Goal: Transaction & Acquisition: Purchase product/service

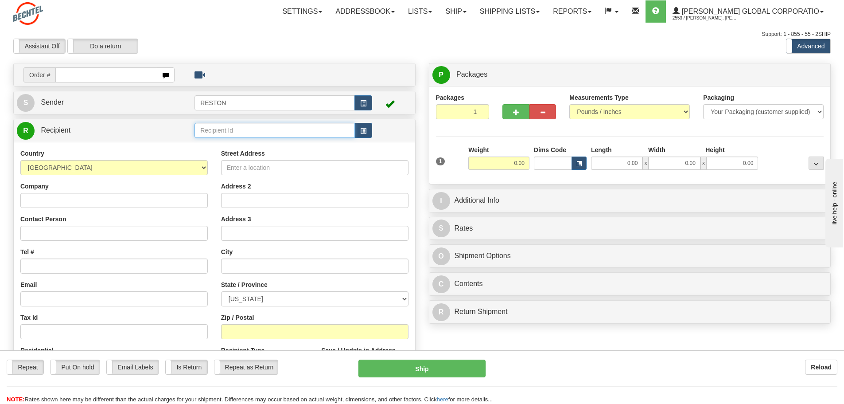
click at [253, 129] on input "text" at bounding box center [275, 130] width 160 height 15
click at [364, 132] on span "button" at bounding box center [363, 131] width 6 height 6
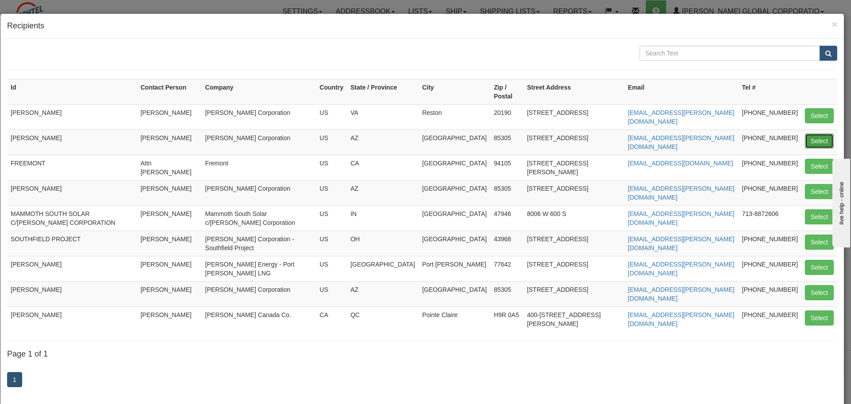
click at [811, 133] on button "Select" at bounding box center [819, 140] width 29 height 15
type input "[PERSON_NAME]"
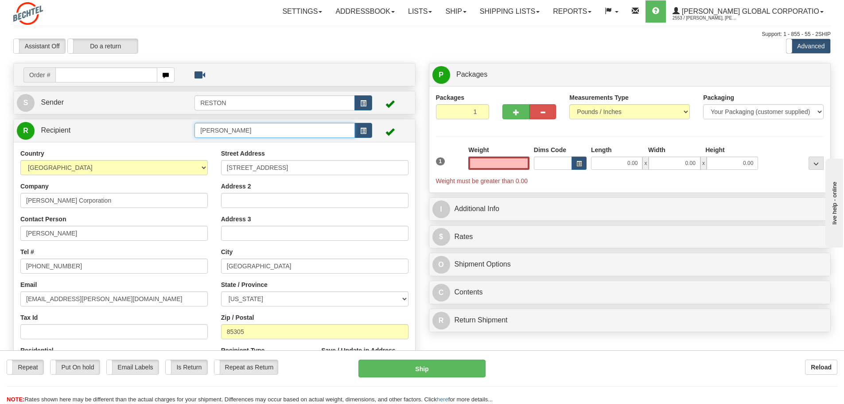
type input "0.00"
drag, startPoint x: 268, startPoint y: 134, endPoint x: 137, endPoint y: 144, distance: 130.7
click at [137, 144] on div "R Recipient DAVE BARTSCH" at bounding box center [214, 257] width 403 height 276
type input "Glendale - Mailroom"
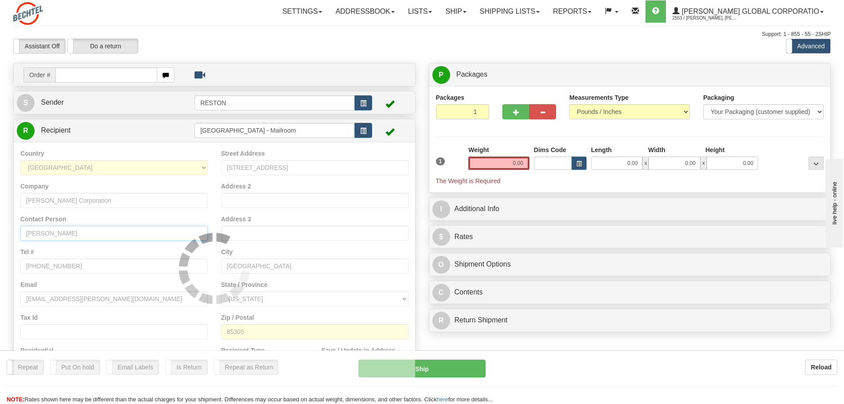
click at [98, 236] on input "[PERSON_NAME]" at bounding box center [114, 233] width 188 height 15
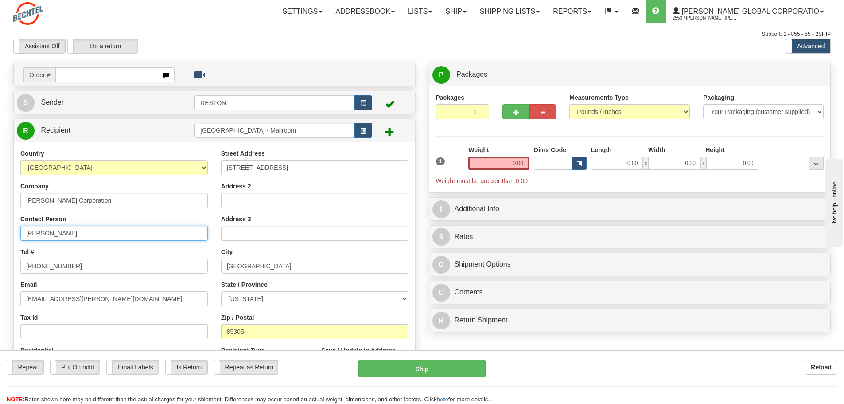
drag, startPoint x: 98, startPoint y: 236, endPoint x: 20, endPoint y: 231, distance: 77.3
click at [20, 231] on input "[PERSON_NAME]" at bounding box center [114, 233] width 188 height 15
type input "Attn: Mailroom"
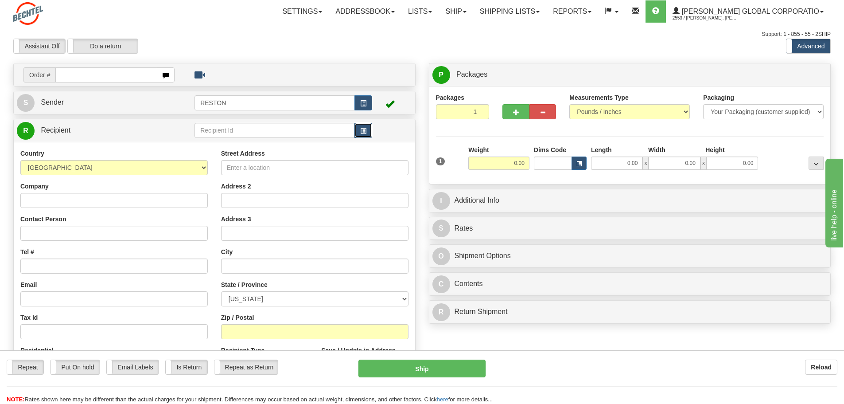
click at [362, 131] on span "button" at bounding box center [363, 131] width 6 height 6
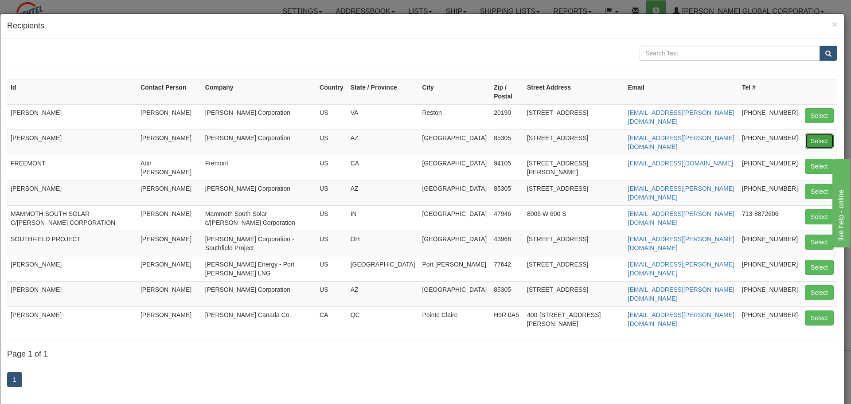
click at [806, 133] on button "Select" at bounding box center [819, 140] width 29 height 15
type input "[PERSON_NAME]"
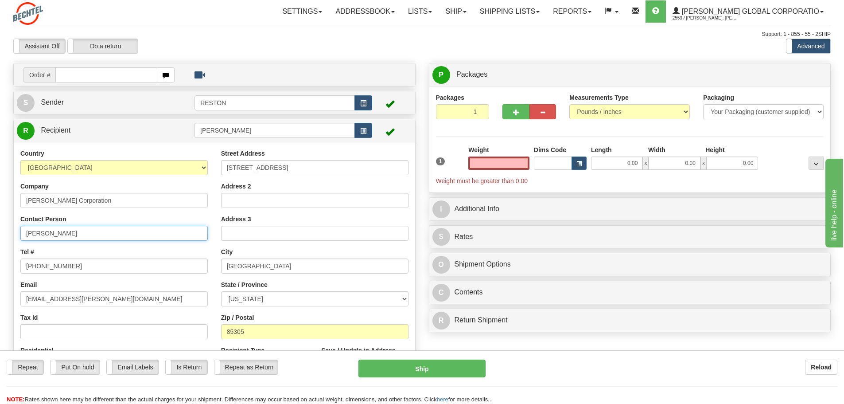
type input "0.00"
drag, startPoint x: 18, startPoint y: 231, endPoint x: -16, endPoint y: 228, distance: 34.3
click at [0, 228] on html "Training Course Close Toggle navigation Settings Shipping Preferences New Sende…" at bounding box center [422, 202] width 844 height 404
type input "a"
type input "Attn: Mailroom"
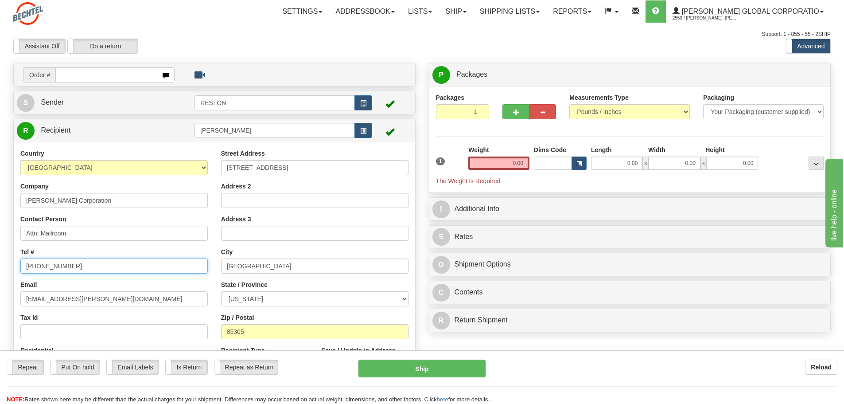
click at [93, 266] on input "[PHONE_NUMBER]" at bounding box center [114, 265] width 188 height 15
drag, startPoint x: 132, startPoint y: 294, endPoint x: 83, endPoint y: 296, distance: 48.4
click at [131, 294] on input "[EMAIL_ADDRESS][PERSON_NAME][DOMAIN_NAME]" at bounding box center [114, 298] width 188 height 15
click at [106, 297] on input "[EMAIL_ADDRESS][PERSON_NAME][DOMAIN_NAME]" at bounding box center [114, 298] width 188 height 15
drag, startPoint x: 103, startPoint y: 299, endPoint x: -16, endPoint y: 296, distance: 119.3
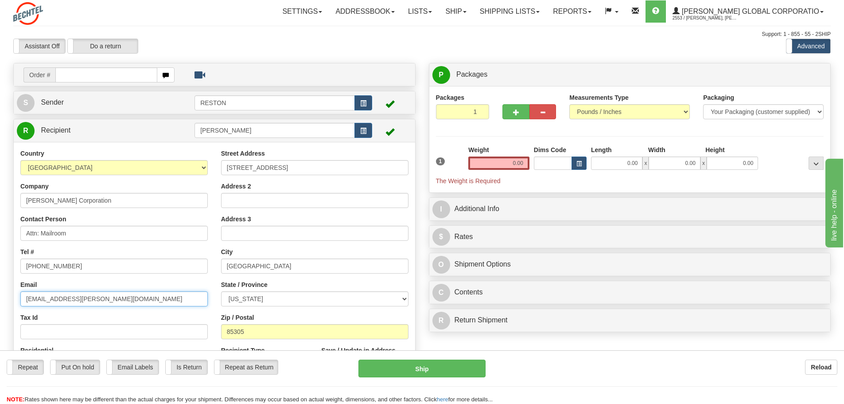
click at [0, 296] on html "Training Course Close Toggle navigation Settings Shipping Preferences New Sende…" at bounding box center [422, 202] width 844 height 404
paste input "idstogne"
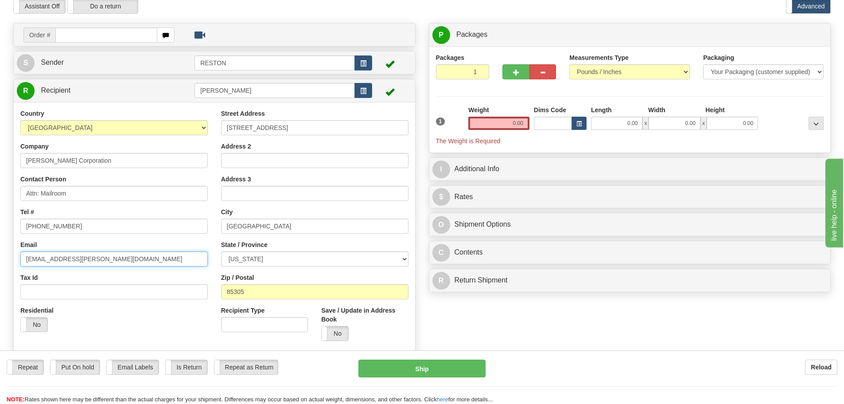
scroll to position [89, 0]
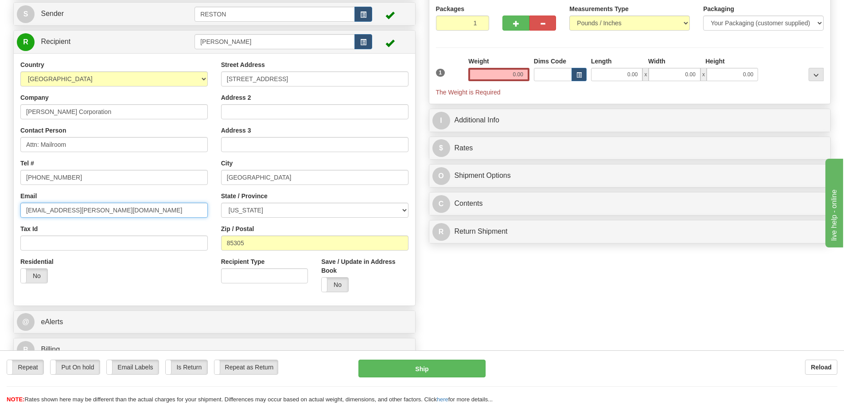
type input "[EMAIL_ADDRESS][PERSON_NAME][DOMAIN_NAME]"
drag, startPoint x: 31, startPoint y: 168, endPoint x: -11, endPoint y: 166, distance: 41.7
click at [0, 166] on html "Training Course Close Toggle navigation Settings Shipping Preferences New Sende…" at bounding box center [422, 113] width 844 height 404
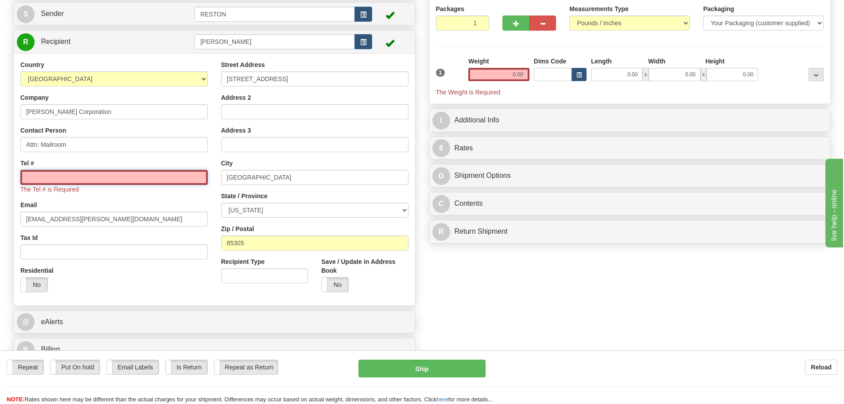
click at [78, 173] on input "Tel #" at bounding box center [114, 177] width 188 height 15
paste input "[PHONE_NUMBER]"
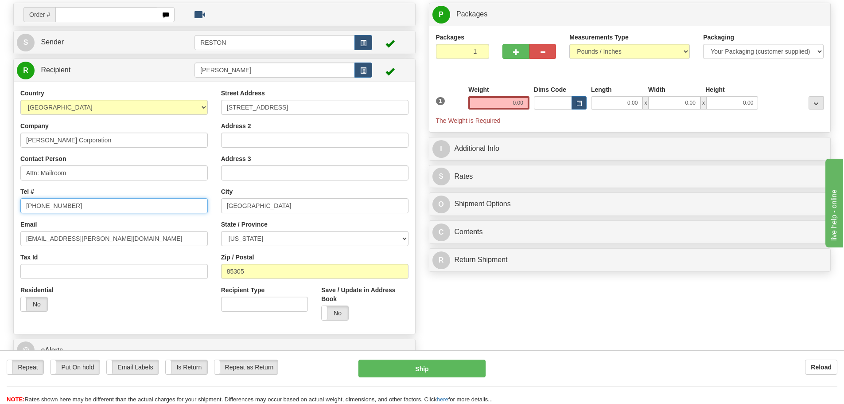
scroll to position [44, 0]
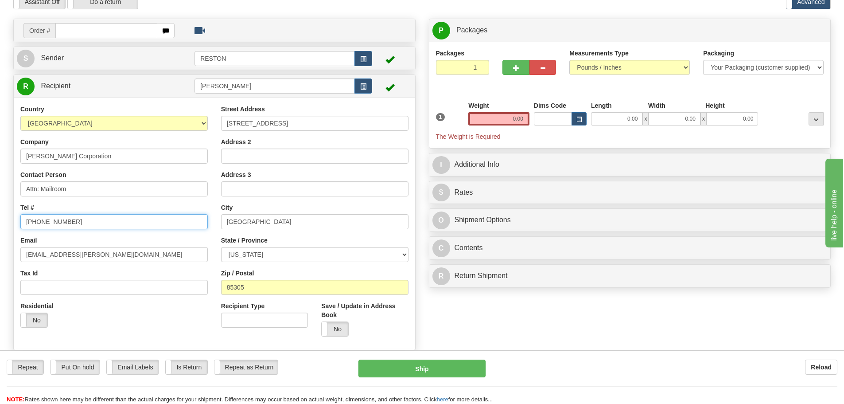
type input "[PHONE_NUMBER]"
drag, startPoint x: 244, startPoint y: 85, endPoint x: 173, endPoint y: 85, distance: 70.9
click at [173, 85] on tr "R Recipient DAVE BARTSCH" at bounding box center [214, 86] width 395 height 18
type input "Glendale Mailroom"
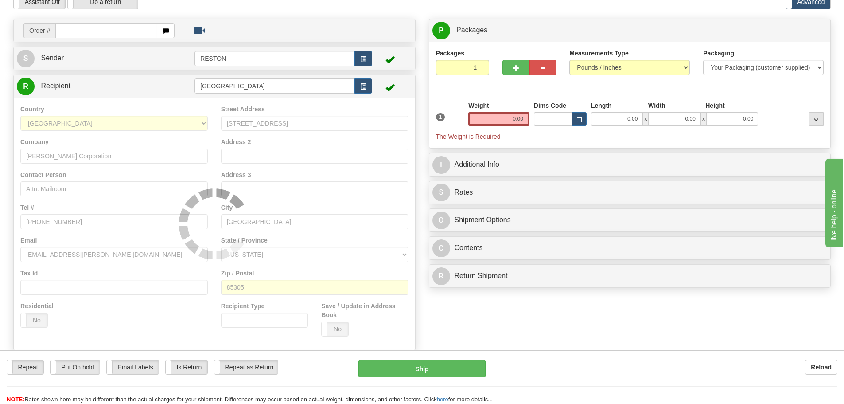
click at [390, 88] on span at bounding box center [390, 87] width 9 height 9
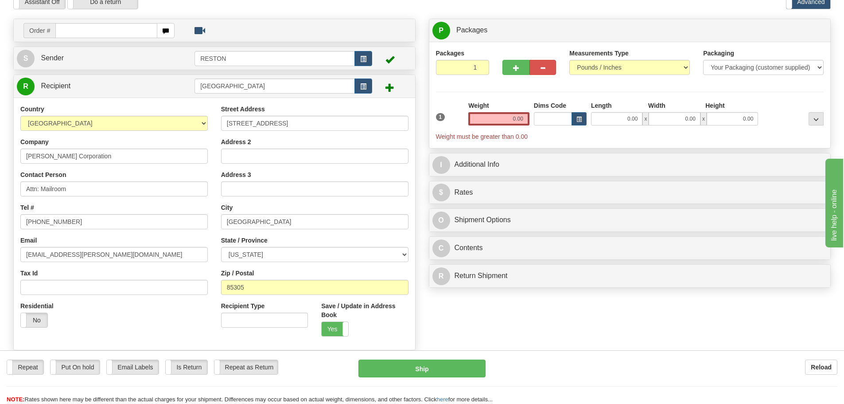
click at [390, 87] on span at bounding box center [390, 87] width 9 height 9
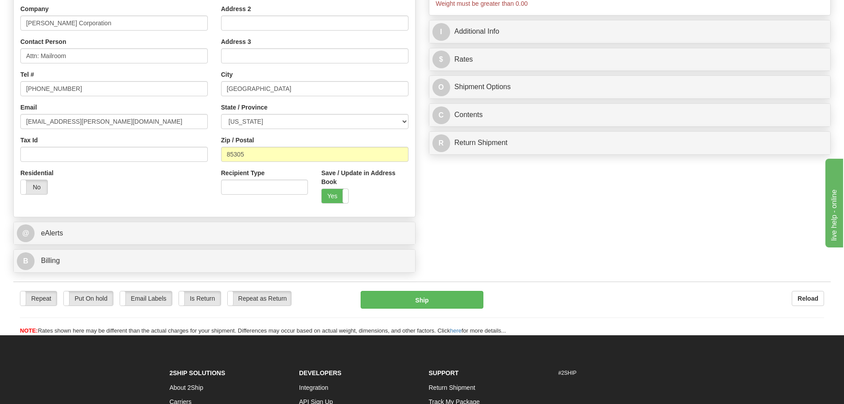
scroll to position [222, 0]
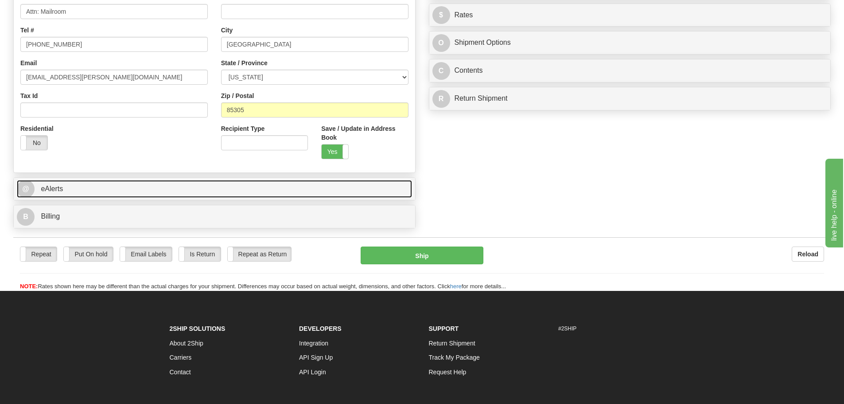
click at [225, 189] on link "@ eAlerts" at bounding box center [214, 189] width 395 height 18
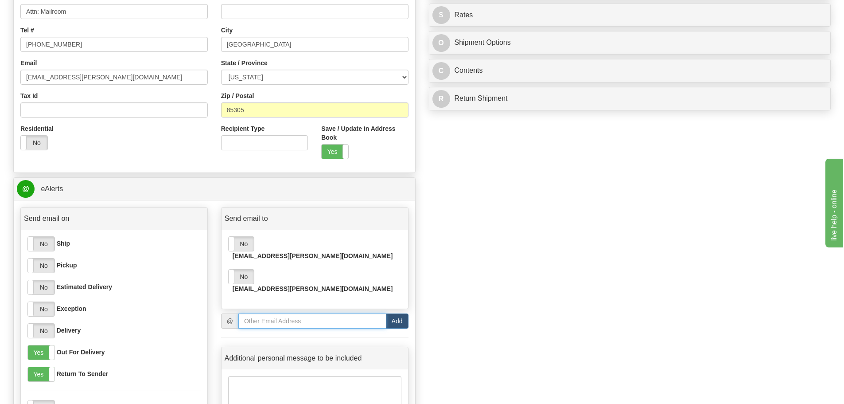
click at [270, 313] on input "email" at bounding box center [312, 320] width 148 height 15
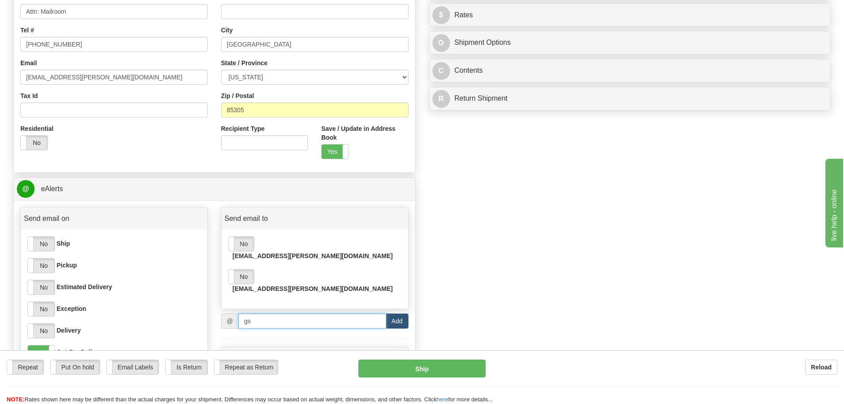
type input "g"
click at [278, 313] on input "email" at bounding box center [312, 320] width 148 height 15
paste input "mserrest@bechtel.com"
type input "mserrest@bechtel.com"
click at [394, 313] on button "Add" at bounding box center [397, 320] width 23 height 15
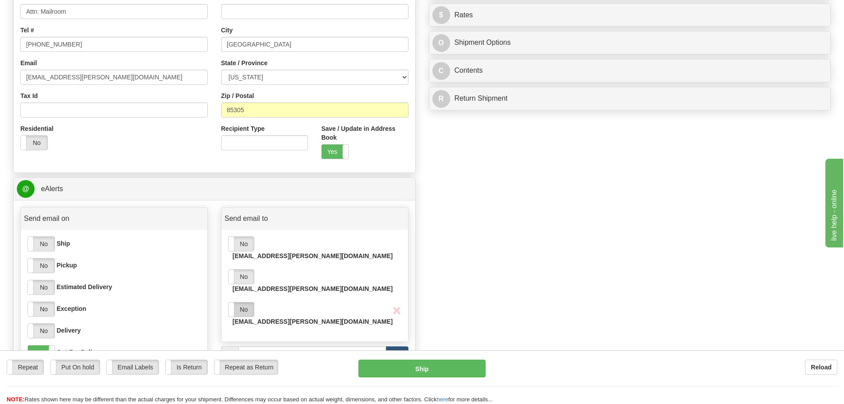
click at [243, 302] on label "No" at bounding box center [241, 309] width 25 height 14
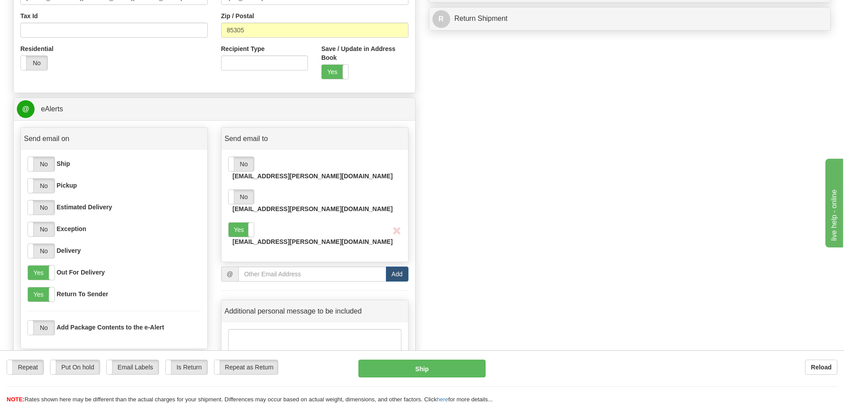
scroll to position [310, 0]
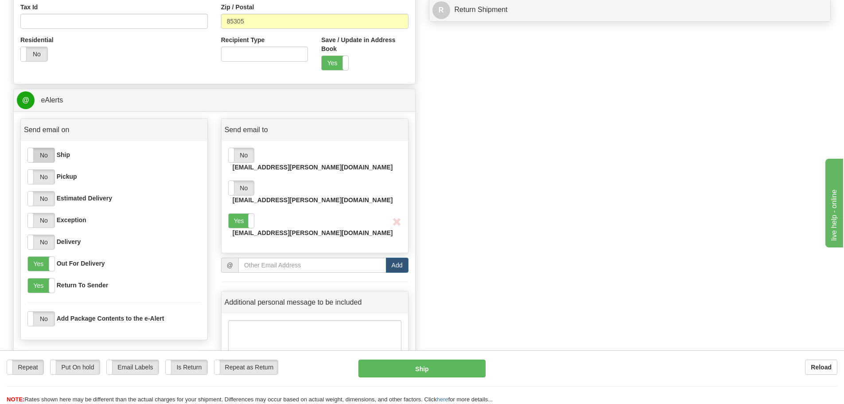
click at [47, 155] on label "No" at bounding box center [41, 155] width 27 height 14
click at [49, 156] on span at bounding box center [55, 155] width 12 height 14
drag, startPoint x: 42, startPoint y: 241, endPoint x: 51, endPoint y: 241, distance: 8.4
click at [42, 241] on label "No" at bounding box center [41, 242] width 27 height 14
click at [47, 259] on div "Yes No" at bounding box center [54, 264] width 53 height 14
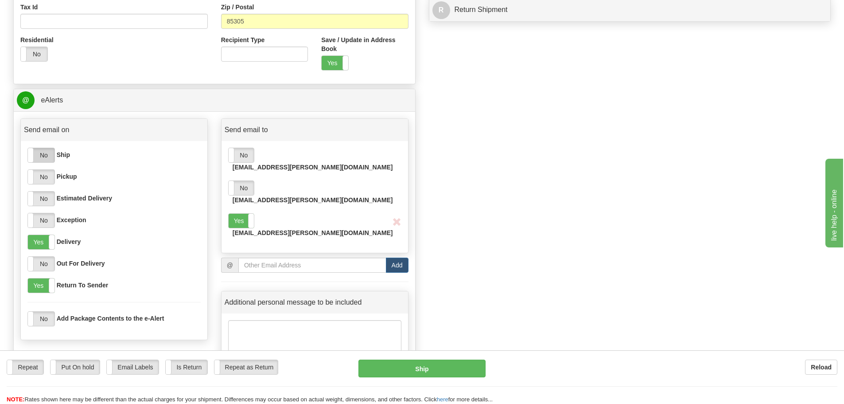
click at [48, 157] on label "No" at bounding box center [41, 155] width 27 height 14
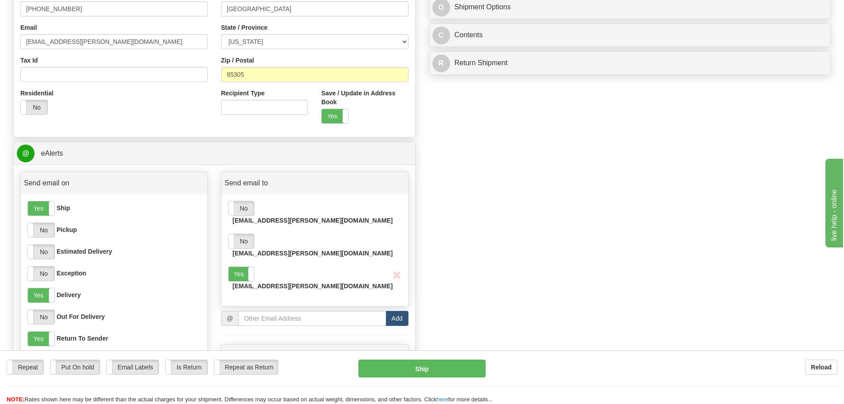
scroll to position [44, 0]
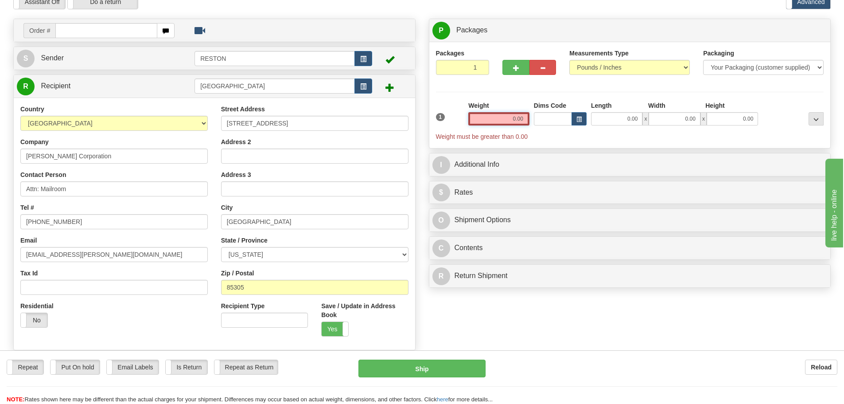
click at [517, 118] on input "0.00" at bounding box center [499, 118] width 61 height 13
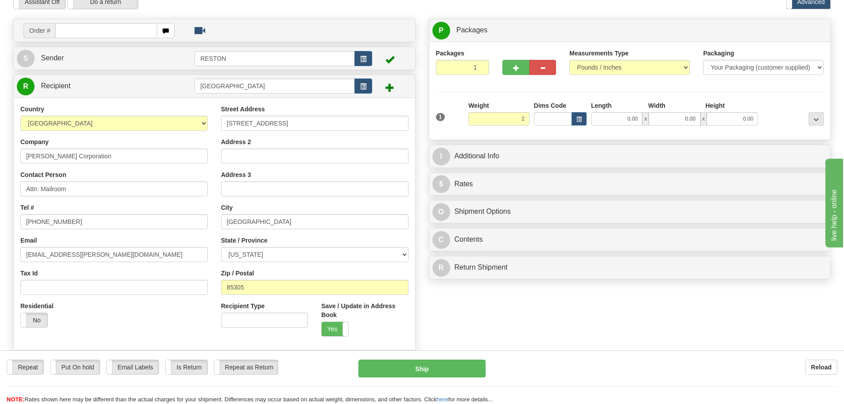
type input "2.00"
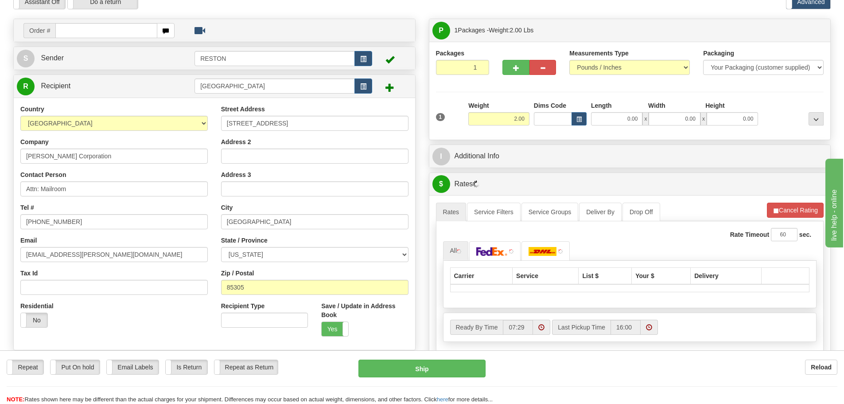
click at [710, 82] on div "Packages 1 1" at bounding box center [631, 66] width 402 height 34
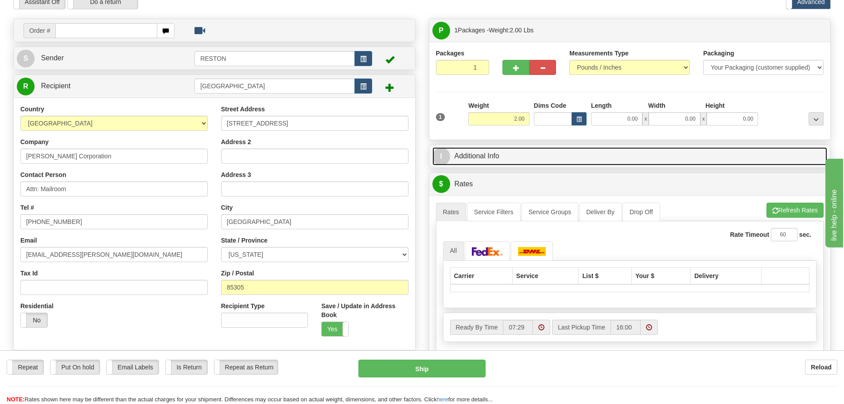
click at [489, 159] on link "I Additional Info" at bounding box center [630, 156] width 395 height 18
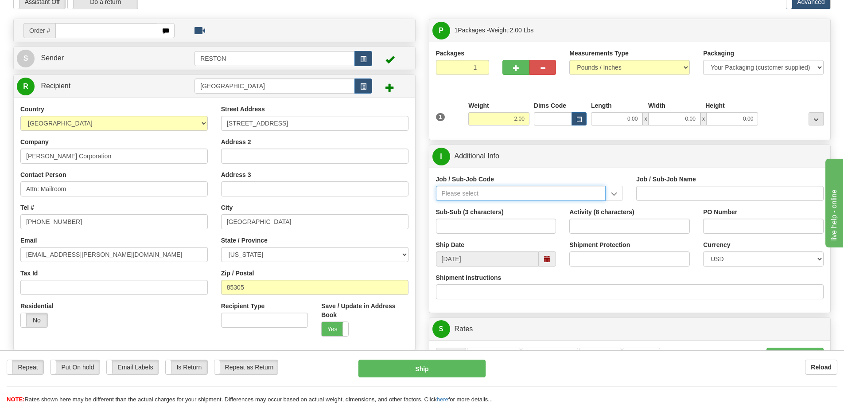
click at [489, 196] on input "Job / Sub-Job Code" at bounding box center [521, 193] width 170 height 15
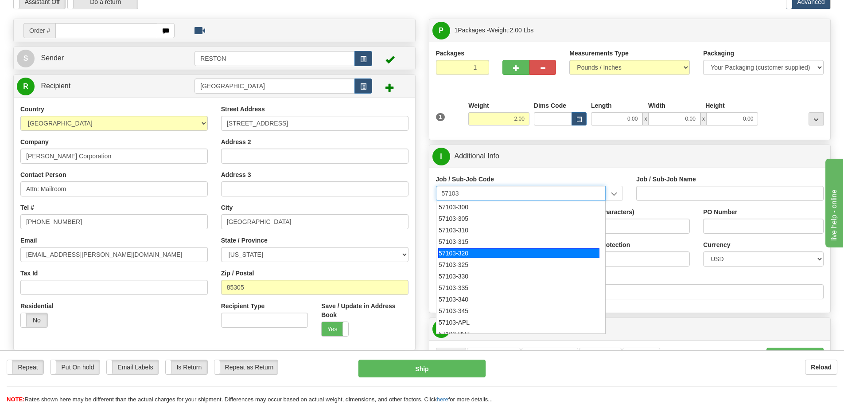
click at [465, 251] on div "57103-320" at bounding box center [518, 253] width 161 height 10
type input "57103-320"
type input "RESTON RO1 TIER 3-FACIL MGMT - MAIL OPERATIONS"
type input "57103-320"
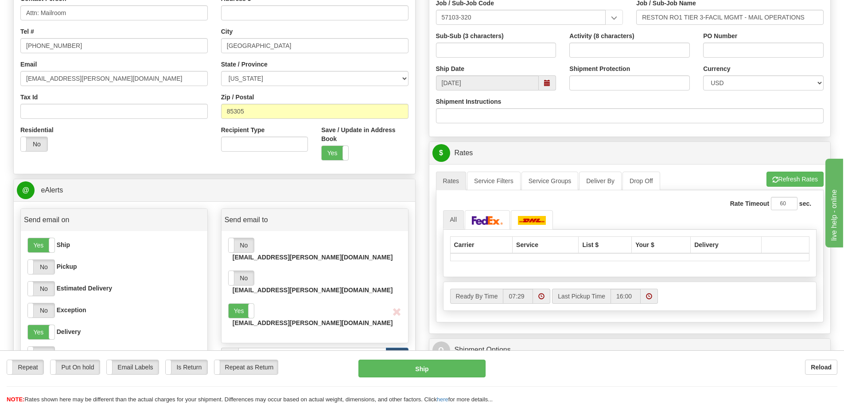
scroll to position [222, 0]
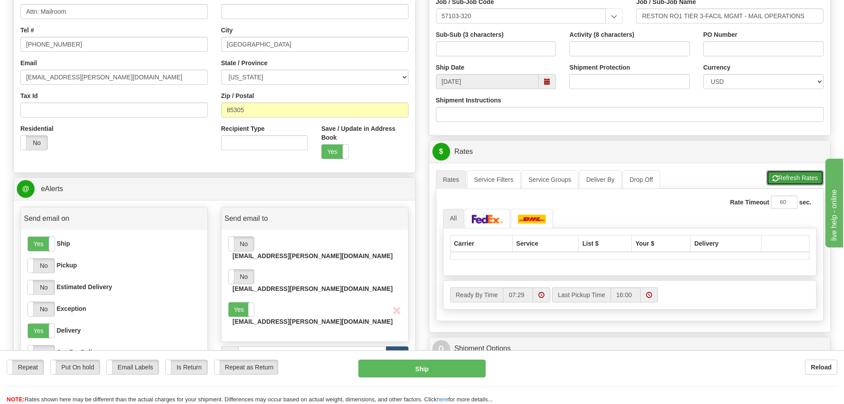
click at [786, 179] on button "Refresh Rates" at bounding box center [795, 177] width 57 height 15
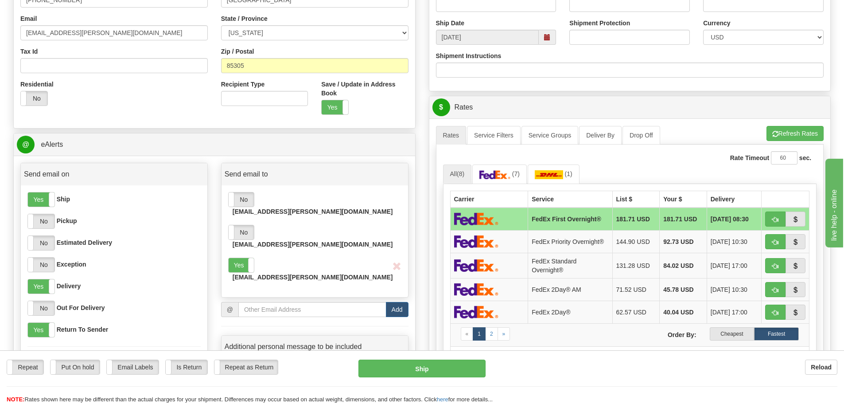
scroll to position [310, 0]
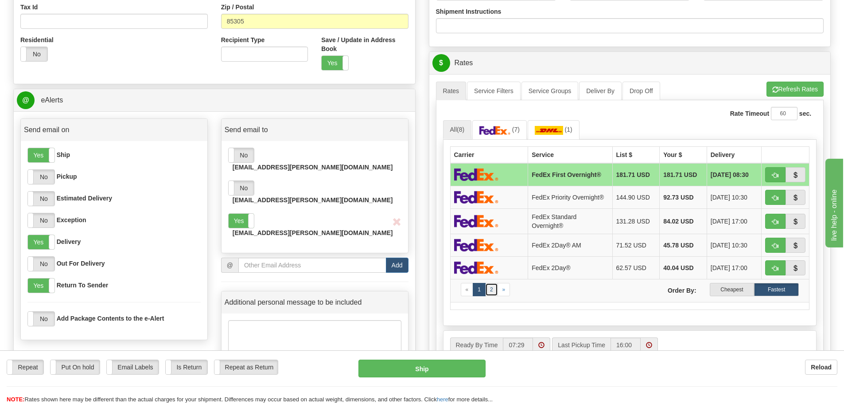
click at [494, 286] on link "2" at bounding box center [491, 289] width 13 height 13
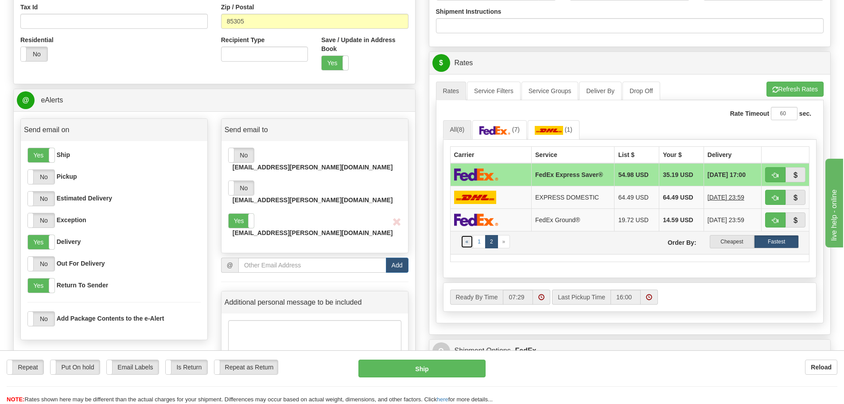
click at [469, 242] on link "«" at bounding box center [467, 241] width 13 height 13
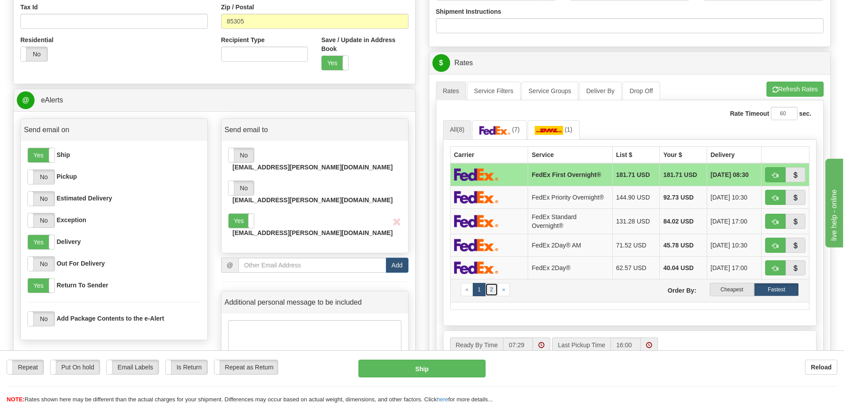
click at [491, 288] on link "2" at bounding box center [491, 289] width 13 height 13
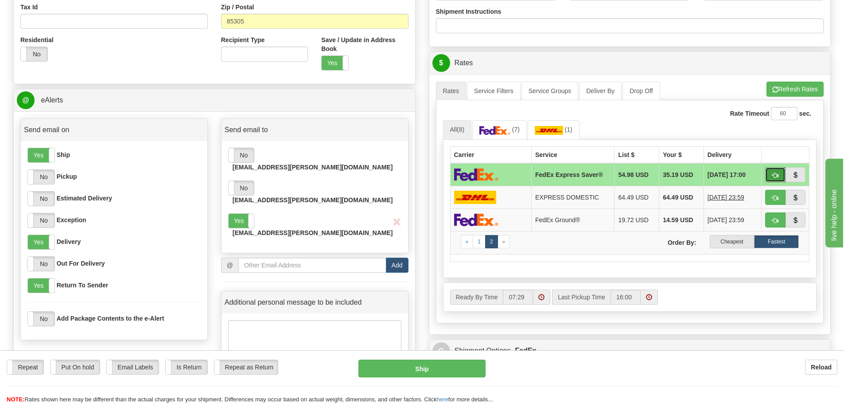
click at [775, 177] on span "button" at bounding box center [776, 175] width 6 height 6
type input "20"
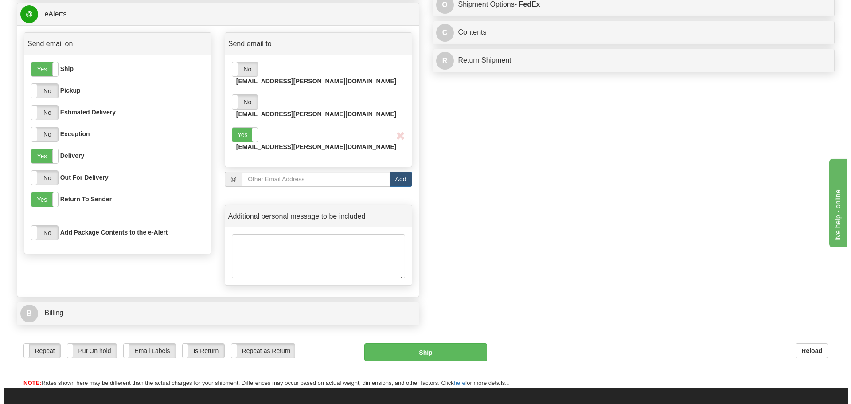
scroll to position [399, 0]
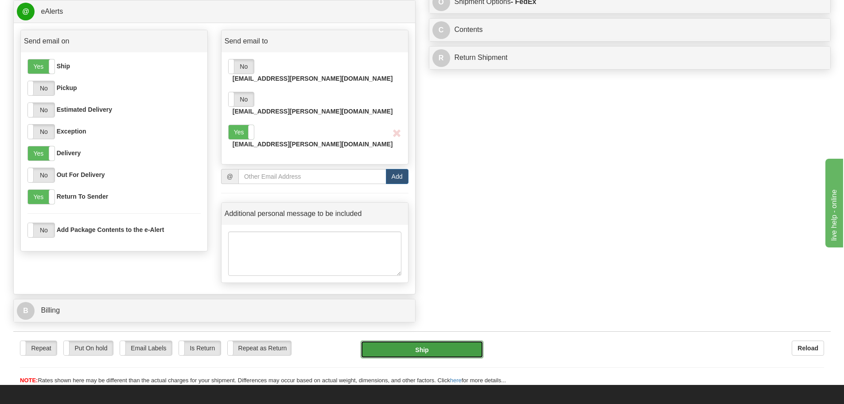
click at [445, 340] on button "Ship" at bounding box center [422, 349] width 123 height 18
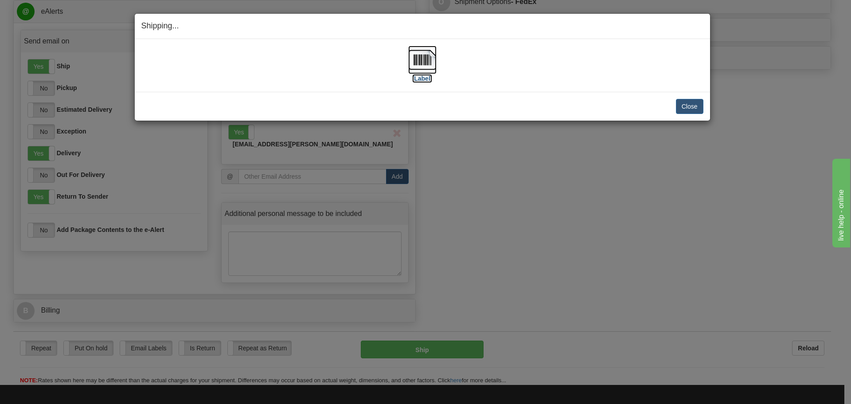
click at [426, 77] on label "[Label]" at bounding box center [422, 78] width 20 height 9
click at [684, 102] on button "Close" at bounding box center [689, 106] width 27 height 15
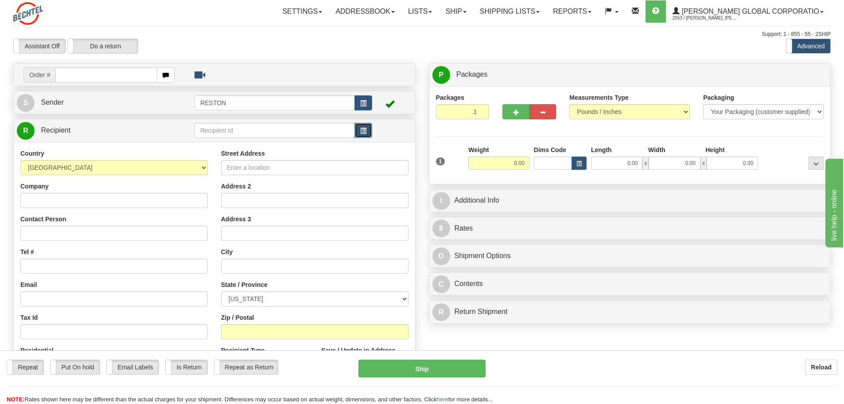
click at [360, 133] on button "button" at bounding box center [364, 130] width 18 height 15
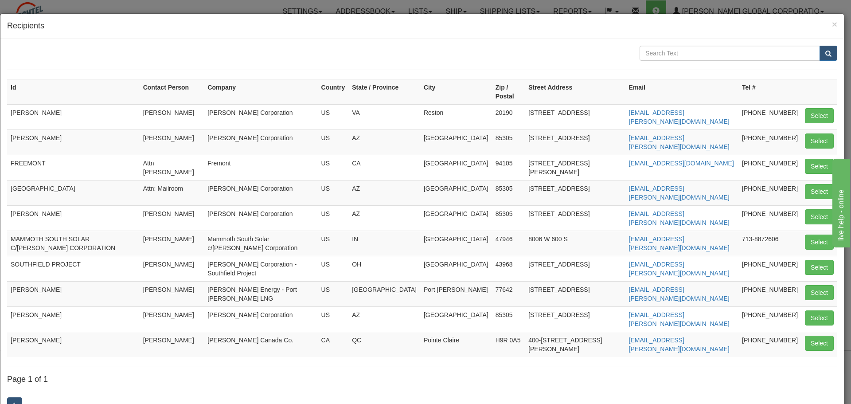
click at [831, 25] on div "× Recipients" at bounding box center [422, 26] width 844 height 25
click at [832, 23] on span "×" at bounding box center [834, 24] width 5 height 10
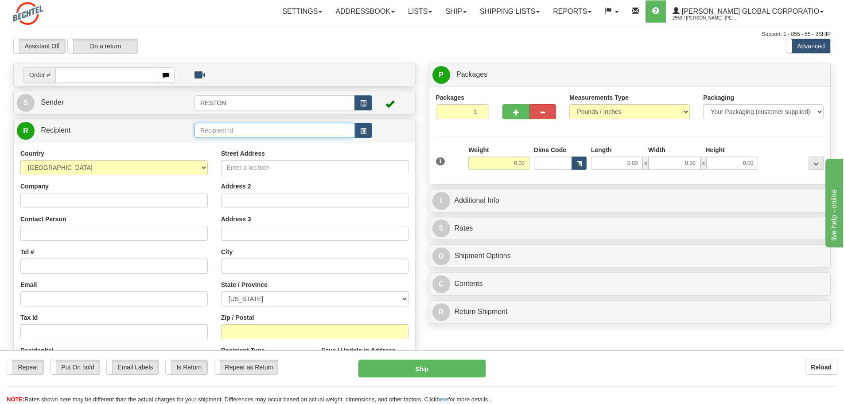
click at [230, 129] on input "text" at bounding box center [275, 130] width 160 height 15
type input "Houston - Mailroom"
click at [65, 201] on input "Company" at bounding box center [114, 200] width 188 height 15
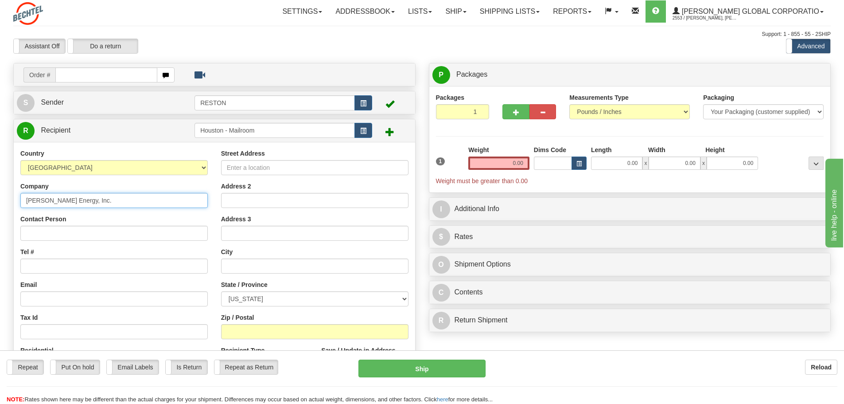
type input "[PERSON_NAME] Energy, Inc."
click at [98, 234] on input "Contact Person" at bounding box center [114, 233] width 188 height 15
click at [60, 231] on input "Contact Person" at bounding box center [114, 233] width 188 height 15
paste input "Attn: Bldg #3 Mailroom - [PERSON_NAME]"
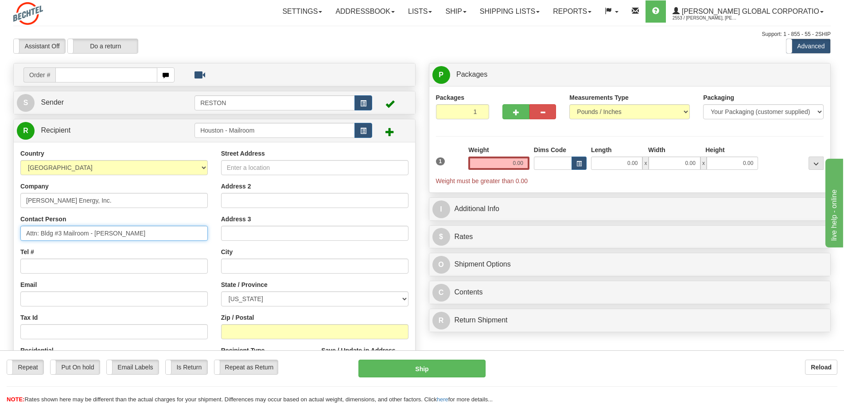
type input "Attn: Bldg #3 Mailroom - [PERSON_NAME]"
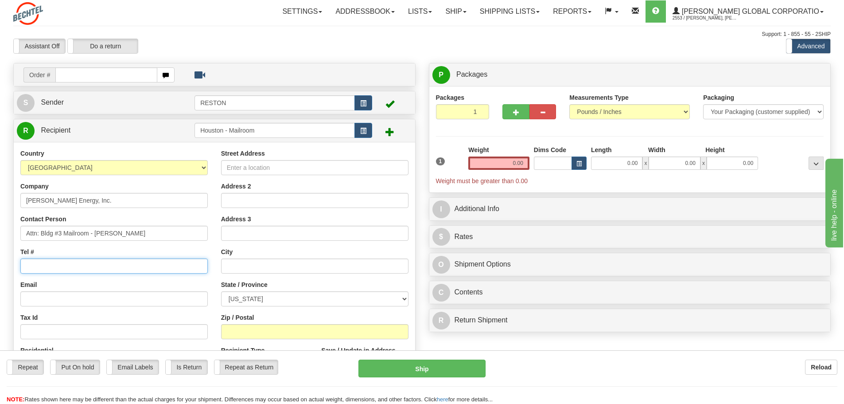
click at [82, 270] on input "Tel #" at bounding box center [114, 265] width 188 height 15
paste input "[PHONE_NUMBER]"
type input "[PHONE_NUMBER]"
click at [43, 305] on div "Country AFGHANISTAN ALAND ISLANDS ALBANIA ALGERIA AMERICAN SAMOA ANDORRA ANGOLA…" at bounding box center [114, 264] width 201 height 230
click at [43, 301] on input "Email" at bounding box center [114, 298] width 188 height 15
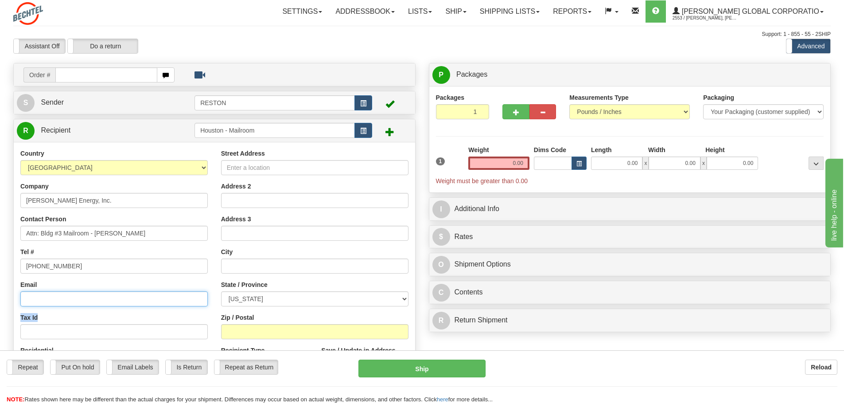
click at [46, 298] on input "Email" at bounding box center [114, 298] width 188 height 15
click at [77, 296] on input "Email" at bounding box center [114, 298] width 188 height 15
click at [64, 302] on input "Email" at bounding box center [114, 298] width 188 height 15
paste input "[EMAIL_ADDRESS][PERSON_NAME][DOMAIN_NAME]"
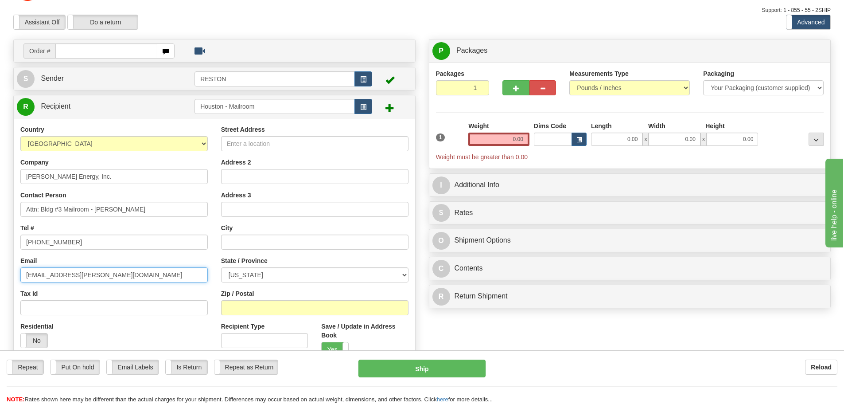
scroll to position [89, 0]
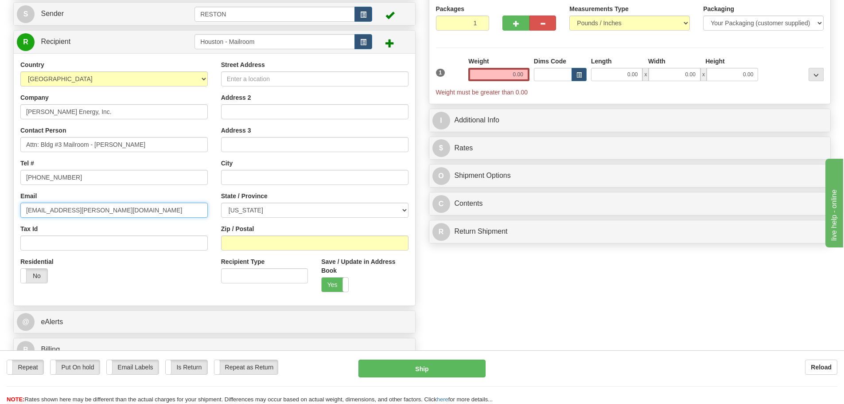
type input "[EMAIL_ADDRESS][PERSON_NAME][DOMAIN_NAME]"
click at [276, 84] on input "Street Address" at bounding box center [315, 78] width 188 height 15
click at [250, 109] on input "Address 2" at bounding box center [315, 111] width 188 height 15
paste input "CityWest Place"
type input "CityWest Place"
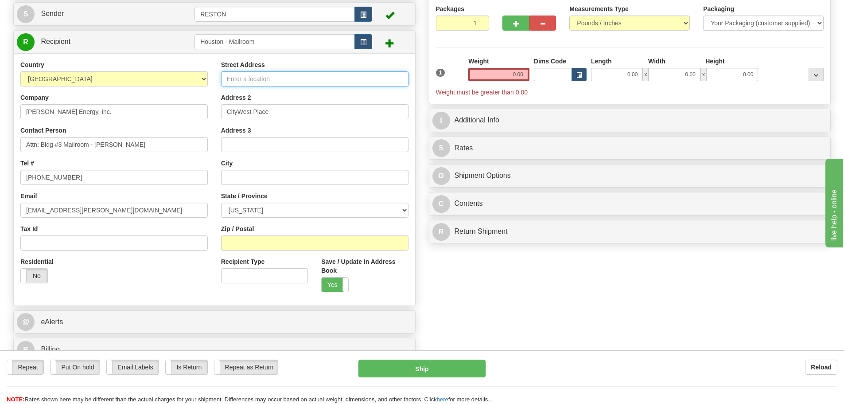
click at [275, 76] on input "Street Address" at bounding box center [315, 78] width 188 height 15
click at [291, 106] on input "CityWest Place" at bounding box center [315, 111] width 188 height 15
drag, startPoint x: 285, startPoint y: 111, endPoint x: 204, endPoint y: 126, distance: 82.5
click at [202, 126] on div "Country AFGHANISTAN ALAND ISLANDS ALBANIA ALGERIA AMERICAN SAMOA ANDORRA ANGOLA…" at bounding box center [215, 179] width 402 height 238
click at [253, 83] on input "Street Address" at bounding box center [315, 78] width 188 height 15
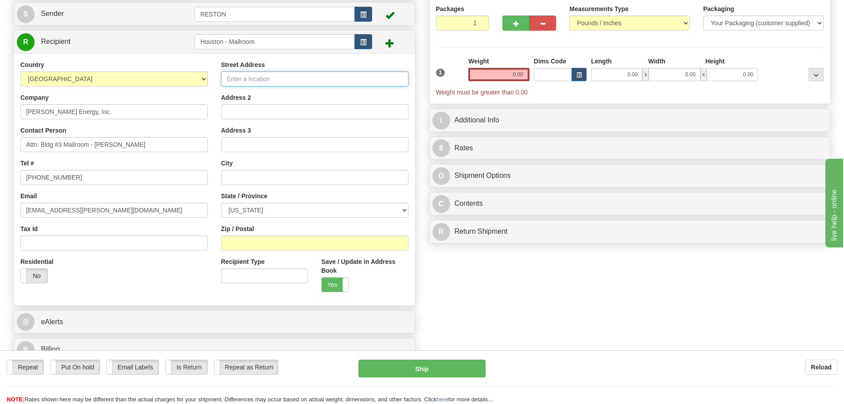
paste input "CityWest Place"
type input "CityWest Place"
click at [261, 112] on input "Address 2" at bounding box center [315, 111] width 188 height 15
click at [241, 114] on input "Address 2" at bounding box center [315, 111] width 188 height 15
paste input "[STREET_ADDRESS]"
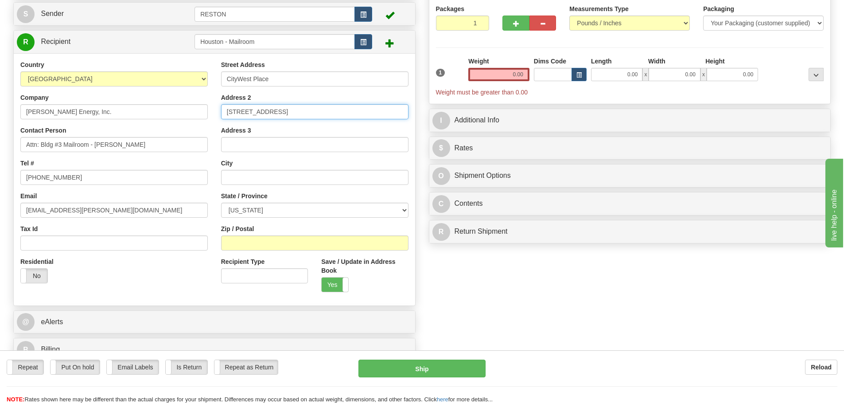
type input "[STREET_ADDRESS]"
click at [255, 187] on div "Street Address CityWest Place Address 2 2105 CityWest Blvd Address 3 City State…" at bounding box center [315, 179] width 201 height 238
click at [258, 181] on input "text" at bounding box center [315, 177] width 188 height 15
type input "[GEOGRAPHIC_DATA]"
click at [261, 210] on select "ALABAMA ALASKA ARIZONA ARKANSAS Armed Forces America Armed Forces Europe Armed …" at bounding box center [315, 210] width 188 height 15
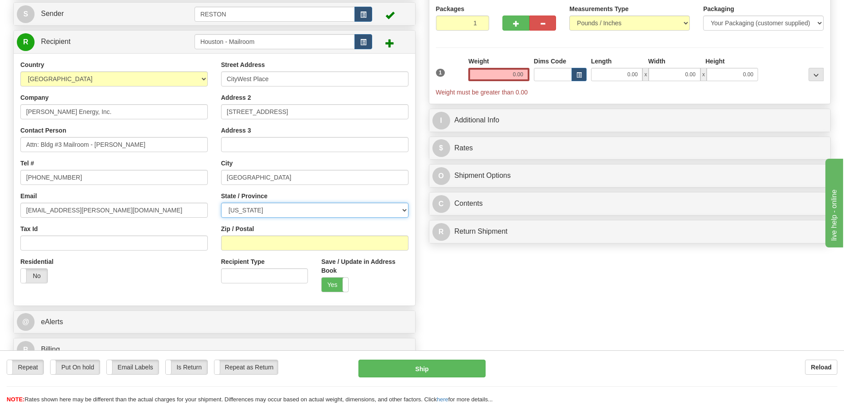
select select "[GEOGRAPHIC_DATA]"
click at [221, 203] on select "ALABAMA ALASKA ARIZONA ARKANSAS Armed Forces America Armed Forces Europe Armed …" at bounding box center [315, 210] width 188 height 15
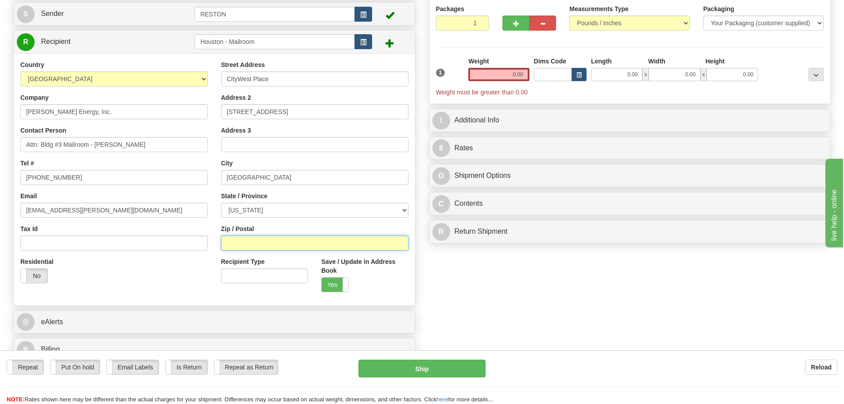
click at [262, 246] on input "Zip / Postal" at bounding box center [315, 242] width 188 height 15
type input "77042"
click at [143, 273] on div "Residential Yes No" at bounding box center [114, 273] width 201 height 33
click at [518, 78] on input "0.00" at bounding box center [499, 74] width 61 height 13
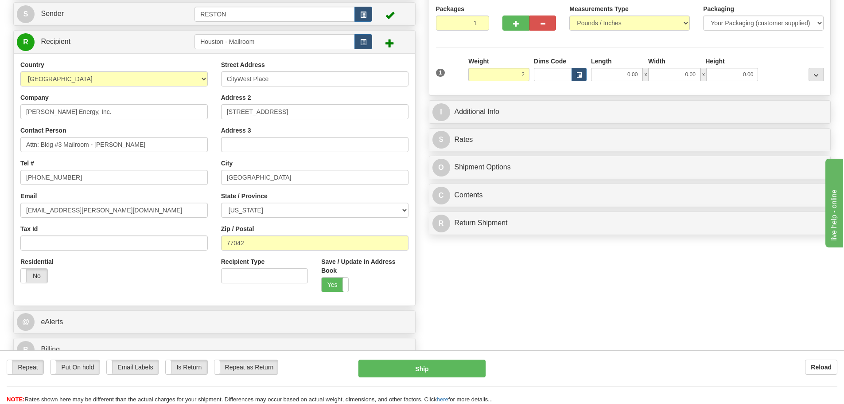
type input "2.00"
click at [582, 273] on div "Create a label for the return Create Pickup Without Label Order #" at bounding box center [422, 169] width 831 height 391
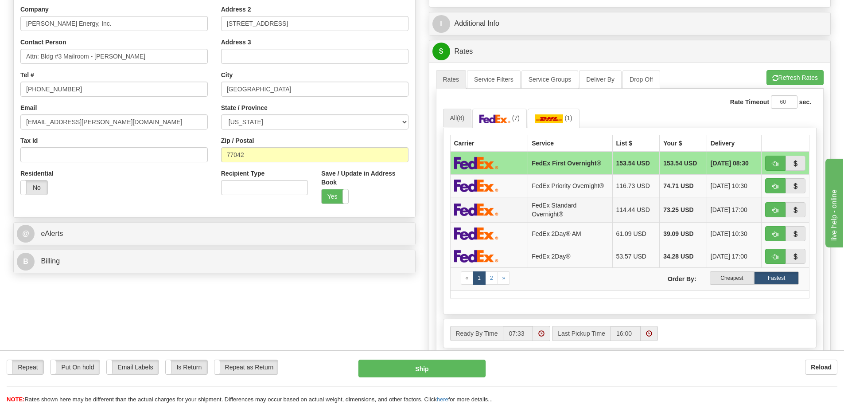
scroll to position [177, 0]
click at [491, 279] on link "2" at bounding box center [491, 277] width 13 height 13
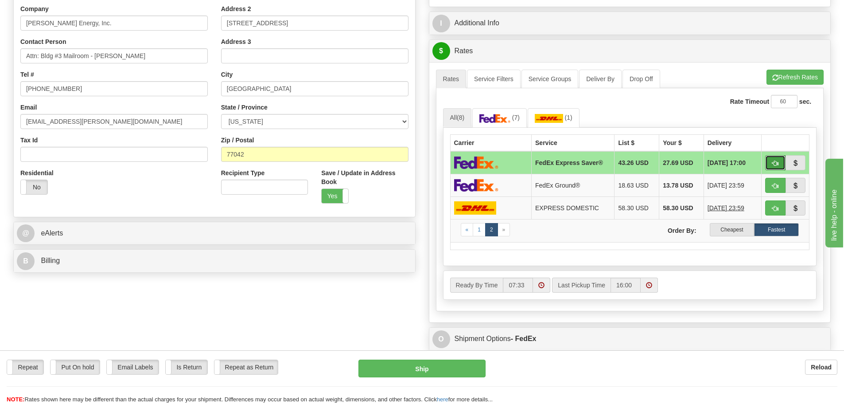
click at [768, 165] on button "button" at bounding box center [776, 162] width 20 height 15
type input "20"
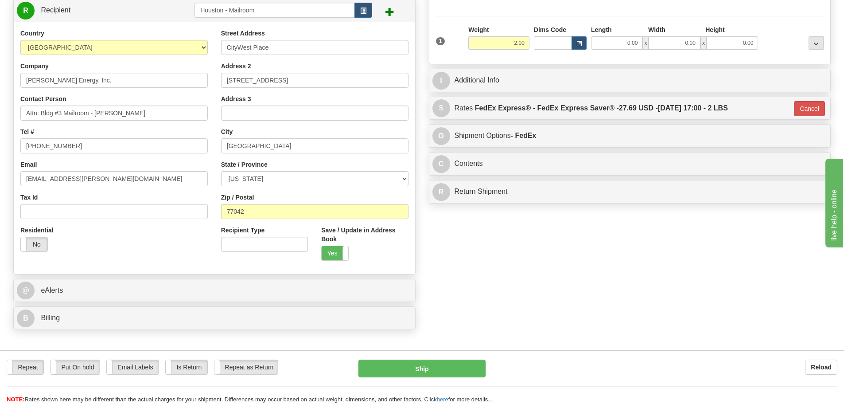
scroll to position [44, 0]
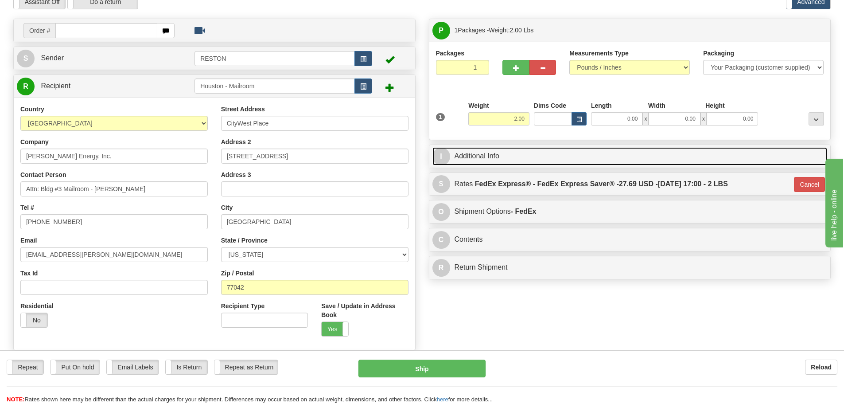
click at [503, 164] on link "I Additional Info" at bounding box center [630, 156] width 395 height 18
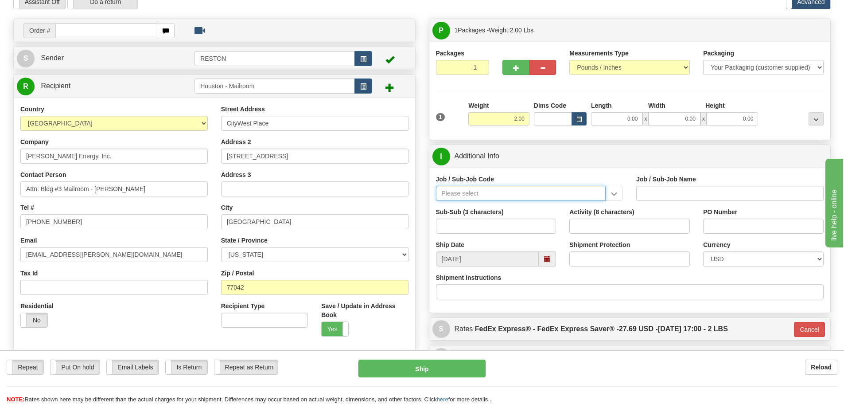
click at [493, 192] on input "Job / Sub-Job Code" at bounding box center [521, 193] width 170 height 15
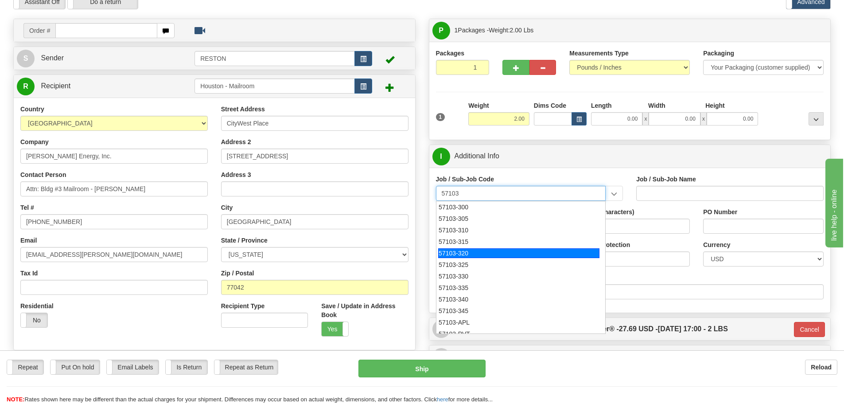
click at [471, 250] on div "57103-320" at bounding box center [518, 253] width 161 height 10
type input "57103-320"
type input "RESTON RO1 TIER 3-FACIL MGMT - MAIL OPERATIONS"
type input "57103-320"
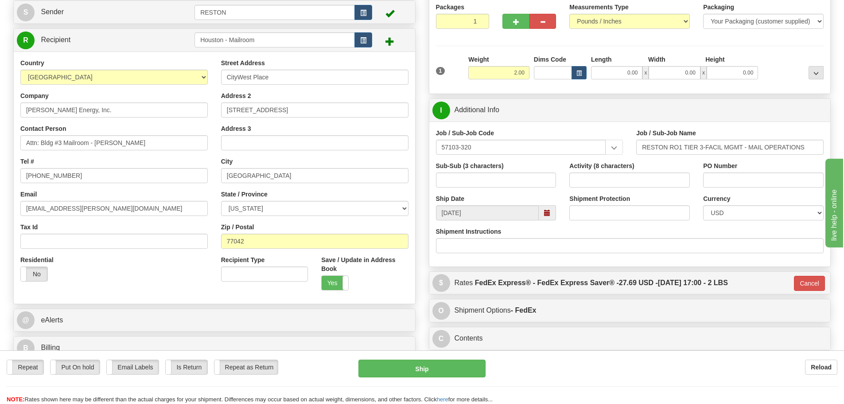
scroll to position [177, 0]
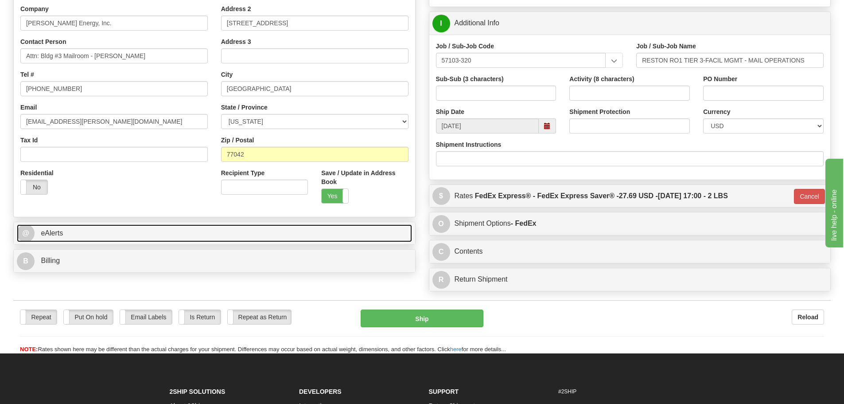
click at [128, 229] on link "@ eAlerts" at bounding box center [214, 233] width 395 height 18
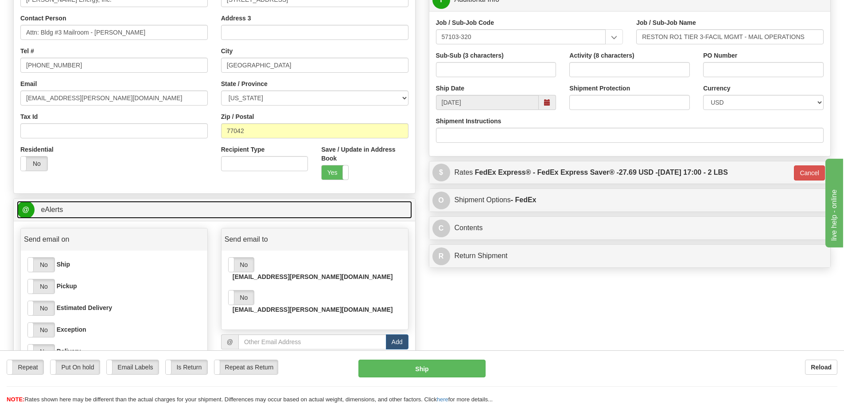
scroll to position [266, 0]
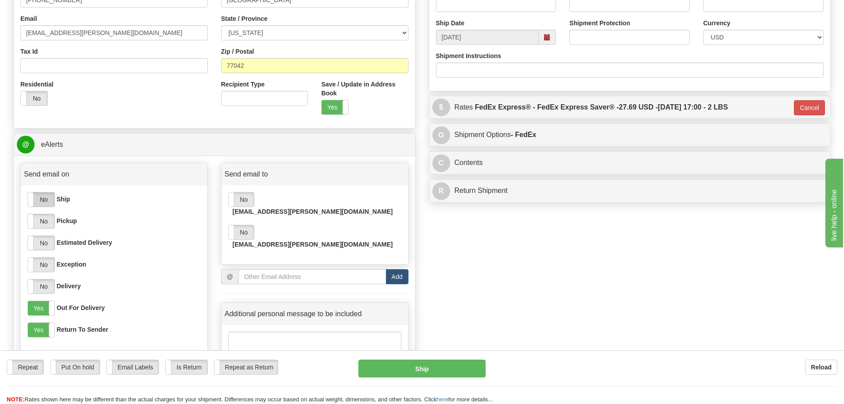
click at [42, 198] on label "No" at bounding box center [41, 199] width 27 height 14
click at [301, 269] on input "email" at bounding box center [312, 276] width 148 height 15
paste input "mserrest@bechtel.com"
type input "mserrest@bechtel.com"
click at [394, 269] on button "Add" at bounding box center [397, 276] width 23 height 15
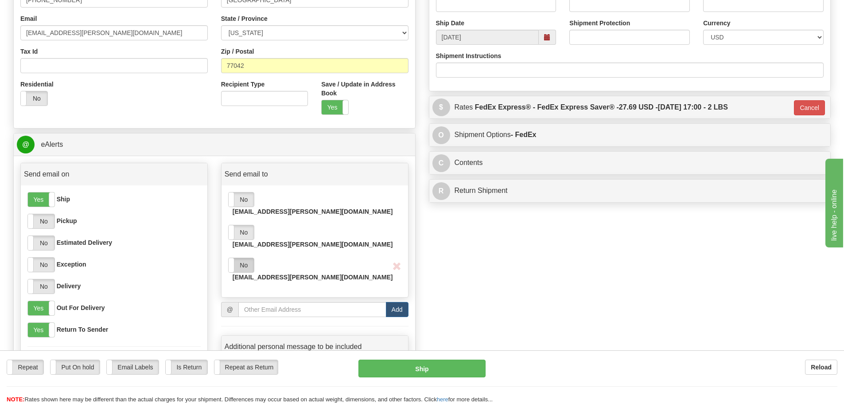
click at [242, 258] on label "No" at bounding box center [241, 265] width 25 height 14
click at [40, 286] on label "No" at bounding box center [41, 286] width 27 height 14
click at [42, 308] on label "Yes" at bounding box center [41, 308] width 27 height 14
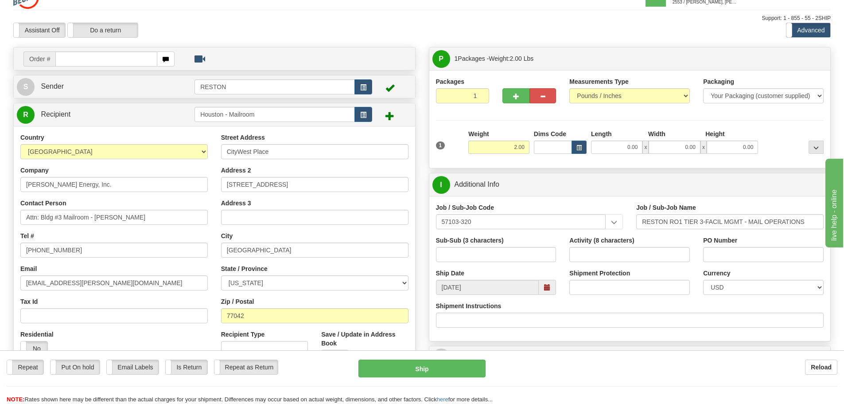
scroll to position [0, 0]
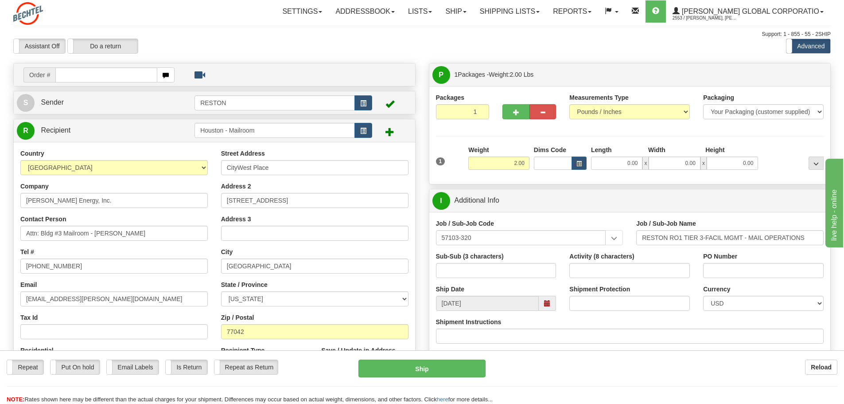
click at [389, 133] on span at bounding box center [390, 131] width 9 height 9
click at [368, 133] on button "button" at bounding box center [364, 130] width 18 height 15
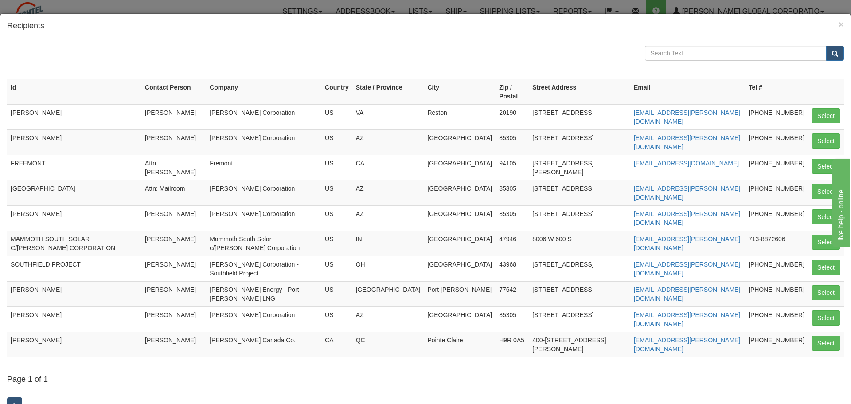
drag, startPoint x: 202, startPoint y: 48, endPoint x: 212, endPoint y: 46, distance: 10.4
click at [212, 46] on div at bounding box center [425, 53] width 850 height 15
click at [831, 21] on h4 "Recipients" at bounding box center [425, 26] width 837 height 12
click at [839, 23] on span "×" at bounding box center [841, 24] width 5 height 10
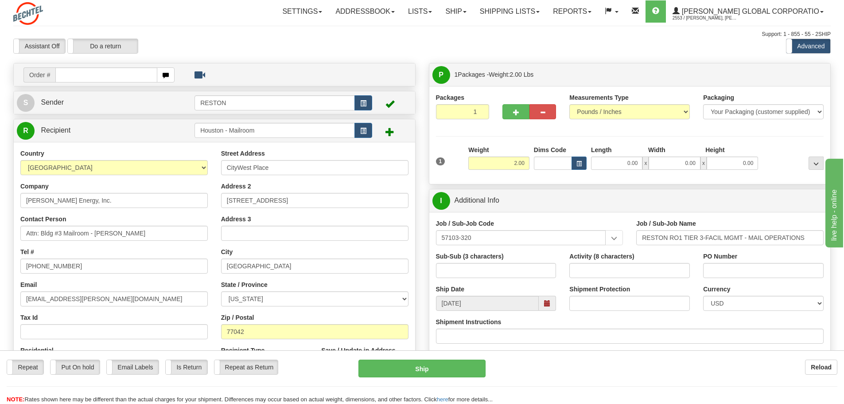
click at [391, 133] on span at bounding box center [390, 131] width 9 height 9
click at [366, 128] on span "button" at bounding box center [363, 131] width 6 height 6
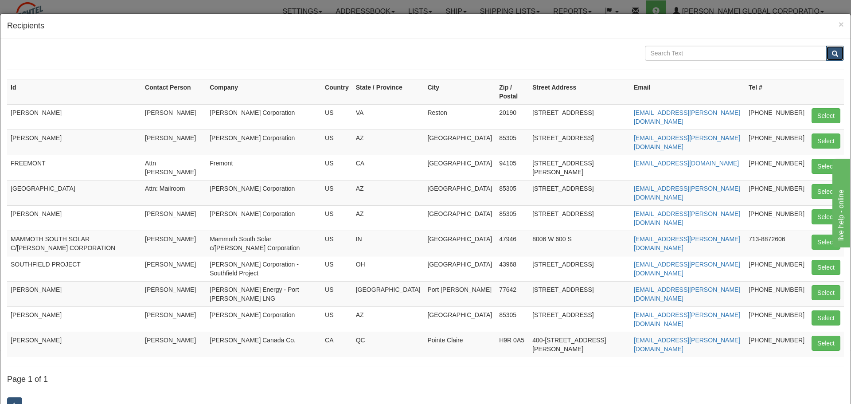
click at [832, 51] on span "submit" at bounding box center [835, 54] width 6 height 6
click at [839, 21] on span "×" at bounding box center [841, 24] width 5 height 10
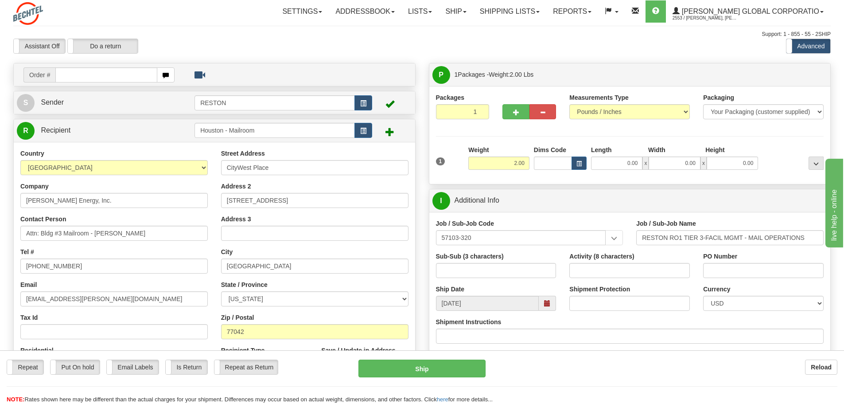
click at [389, 131] on span at bounding box center [390, 131] width 9 height 9
click at [391, 135] on span at bounding box center [390, 131] width 9 height 9
click at [391, 133] on span at bounding box center [390, 131] width 9 height 9
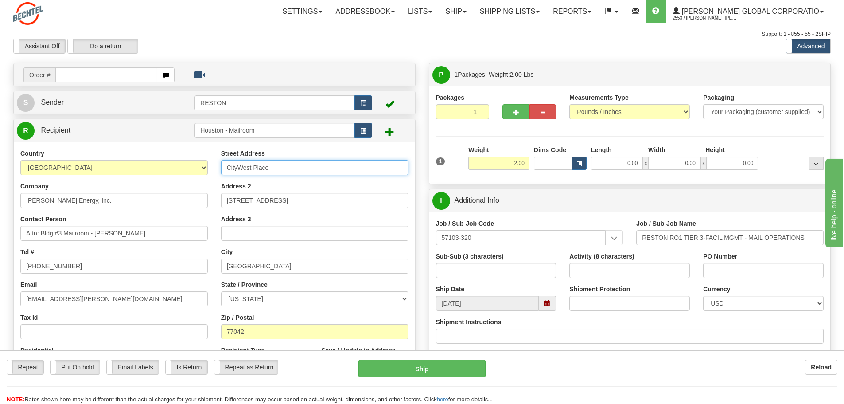
drag, startPoint x: 370, startPoint y: 170, endPoint x: 375, endPoint y: 166, distance: 6.6
click at [371, 170] on input "CityWest Place" at bounding box center [315, 167] width 188 height 15
click at [387, 132] on span at bounding box center [390, 131] width 9 height 9
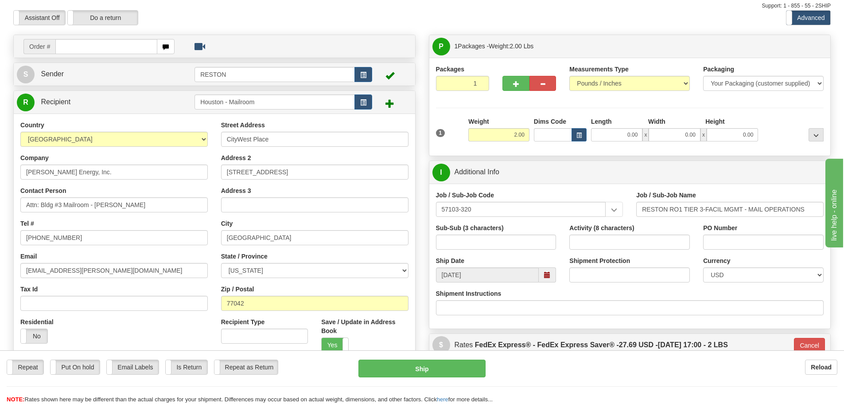
scroll to position [89, 0]
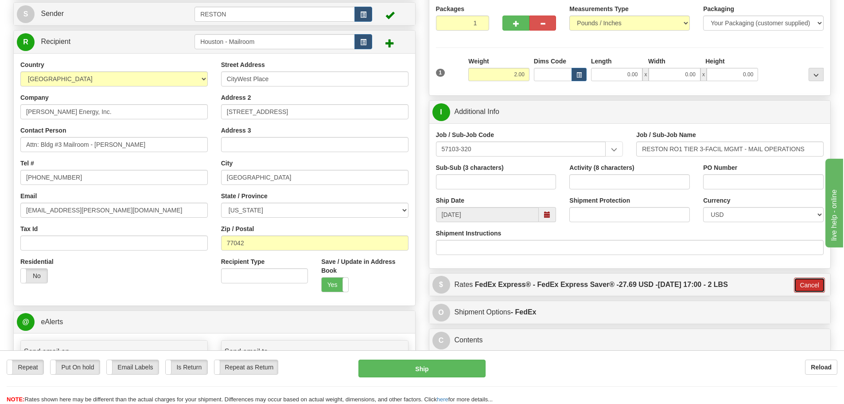
click at [812, 287] on button "Cancel" at bounding box center [809, 284] width 31 height 15
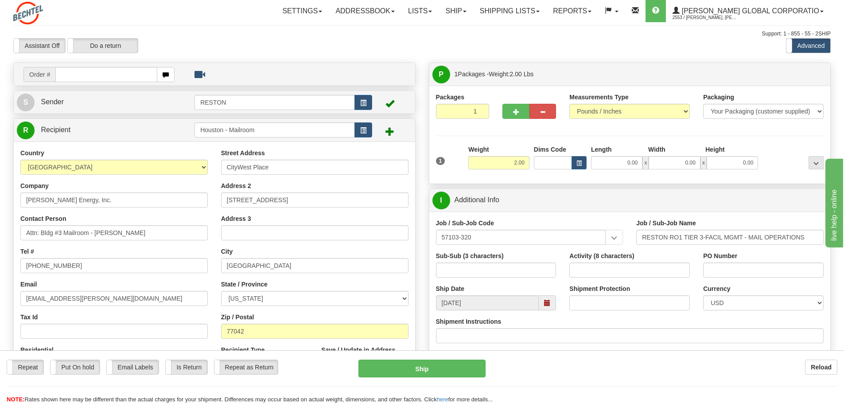
scroll to position [0, 0]
click at [390, 132] on span at bounding box center [390, 131] width 9 height 9
click at [391, 132] on span at bounding box center [390, 131] width 9 height 9
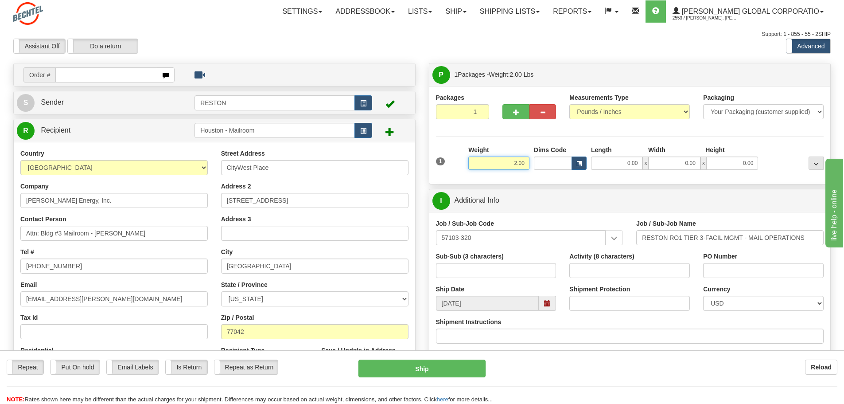
click at [515, 161] on input "2.00" at bounding box center [499, 162] width 61 height 13
click at [516, 164] on input "2.00" at bounding box center [499, 162] width 61 height 13
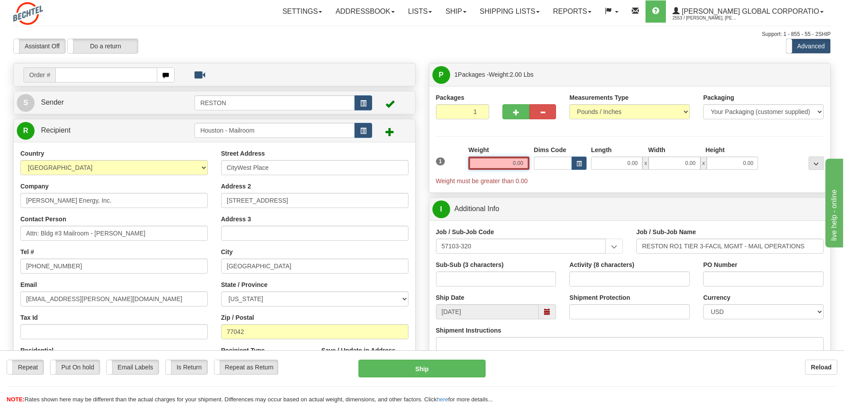
type input "0.00"
click at [554, 176] on span "Weight must be greater than 0.00" at bounding box center [630, 180] width 388 height 9
click at [390, 131] on span at bounding box center [390, 131] width 9 height 9
click at [391, 132] on span at bounding box center [390, 131] width 9 height 9
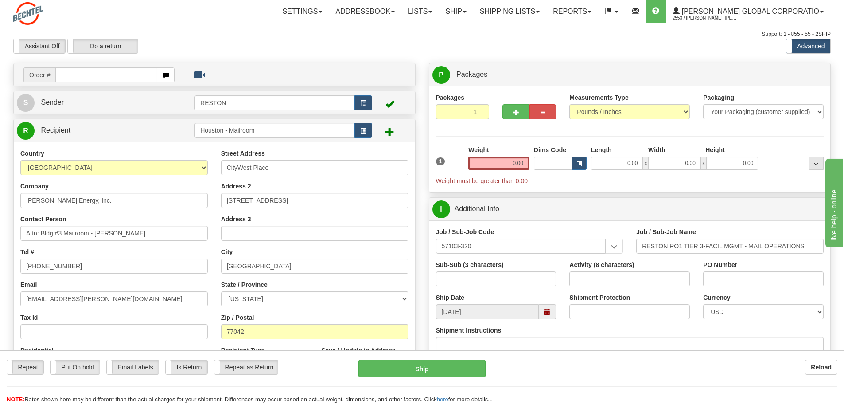
click at [392, 132] on span at bounding box center [390, 131] width 9 height 9
drag, startPoint x: 516, startPoint y: 164, endPoint x: 524, endPoint y: 170, distance: 9.8
click at [516, 164] on input "0.00" at bounding box center [499, 162] width 61 height 13
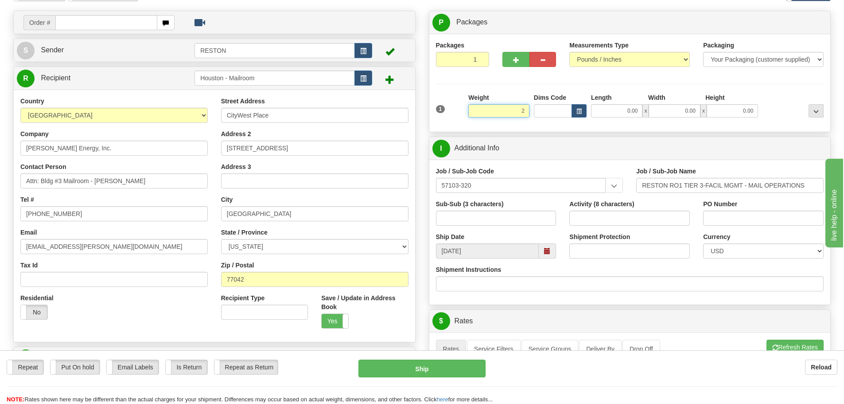
scroll to position [44, 0]
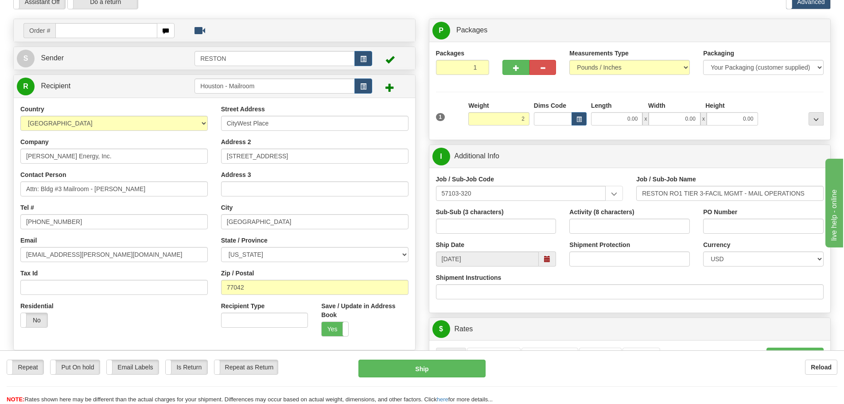
type input "2.00"
click at [391, 90] on span at bounding box center [390, 87] width 9 height 9
click at [391, 89] on span at bounding box center [390, 87] width 9 height 9
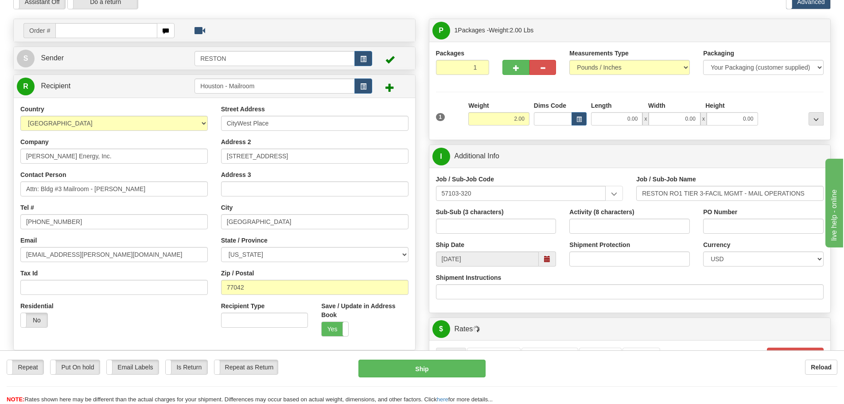
click at [391, 89] on span at bounding box center [390, 87] width 9 height 9
click at [391, 88] on span at bounding box center [390, 87] width 9 height 9
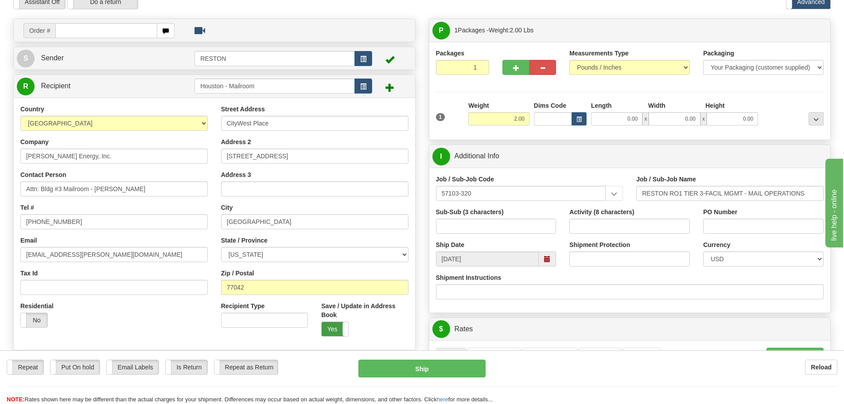
click at [336, 330] on label "Yes" at bounding box center [335, 329] width 27 height 14
click at [338, 331] on label "No" at bounding box center [335, 329] width 27 height 14
drag, startPoint x: 390, startPoint y: 85, endPoint x: 414, endPoint y: 113, distance: 36.8
click at [391, 85] on span at bounding box center [390, 87] width 9 height 9
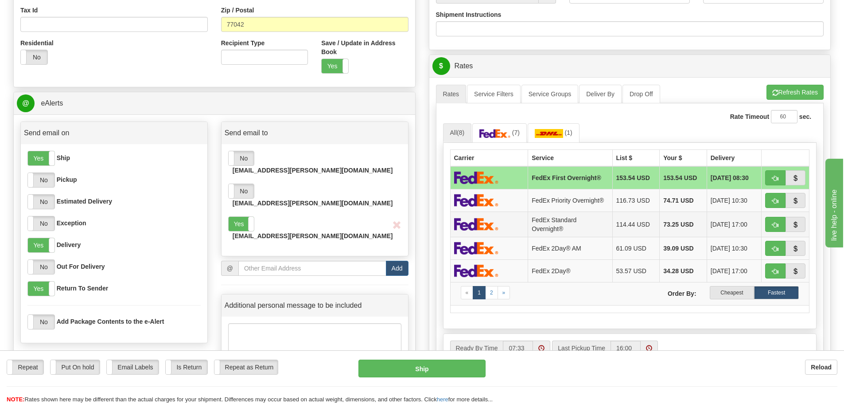
scroll to position [310, 0]
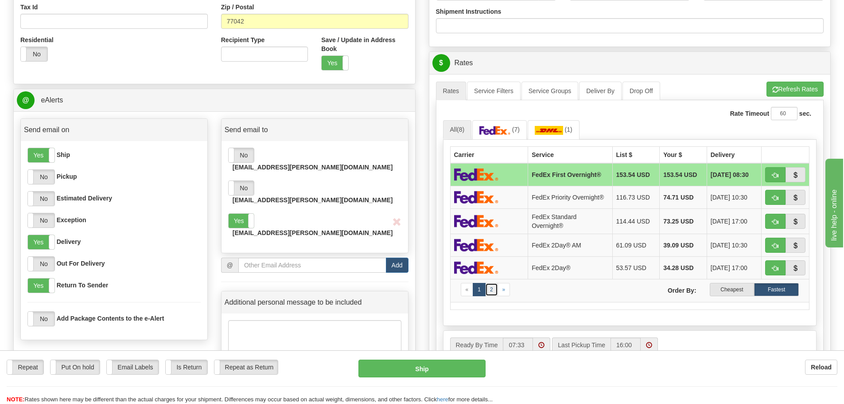
click at [492, 290] on link "2" at bounding box center [491, 289] width 13 height 13
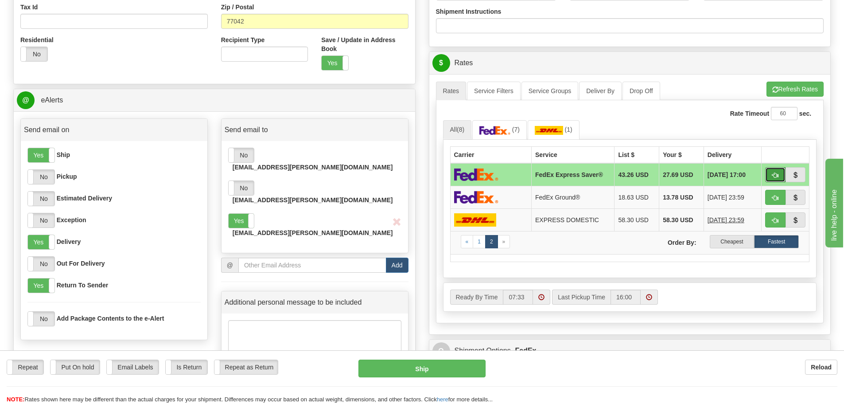
click at [776, 176] on span "button" at bounding box center [776, 175] width 6 height 6
type input "20"
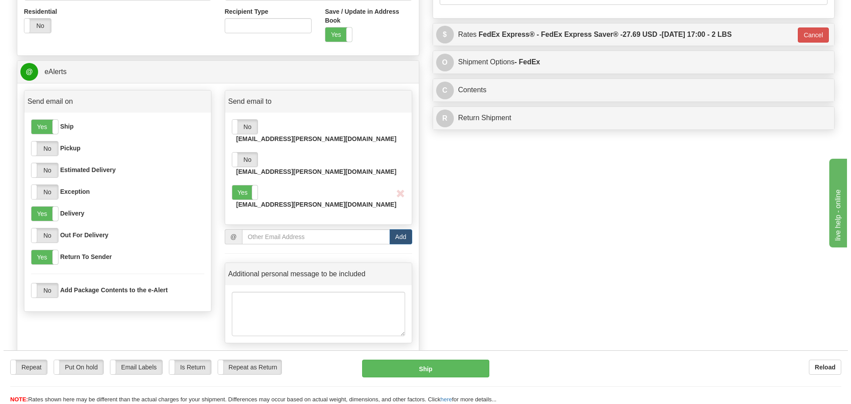
scroll to position [355, 0]
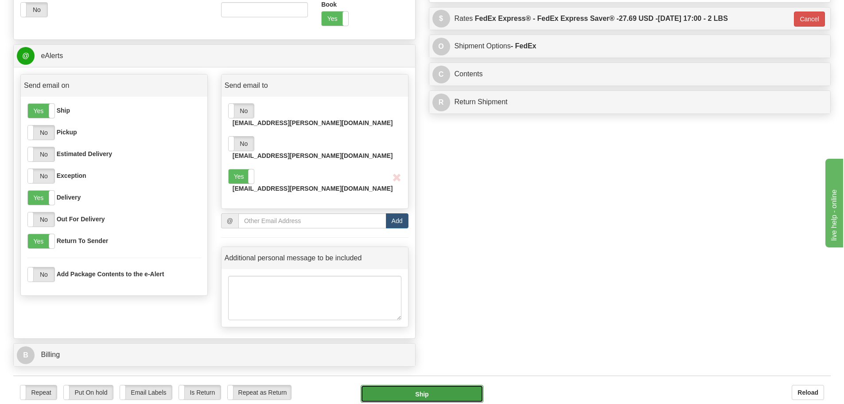
click at [426, 385] on button "Ship" at bounding box center [422, 394] width 123 height 18
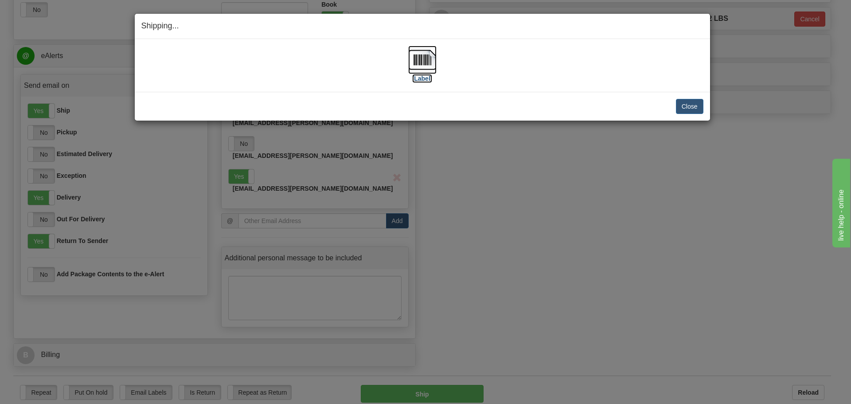
click at [424, 80] on label "[Label]" at bounding box center [422, 78] width 20 height 9
click at [692, 109] on button "Close" at bounding box center [689, 106] width 27 height 15
click at [692, 105] on button "Close" at bounding box center [689, 106] width 27 height 15
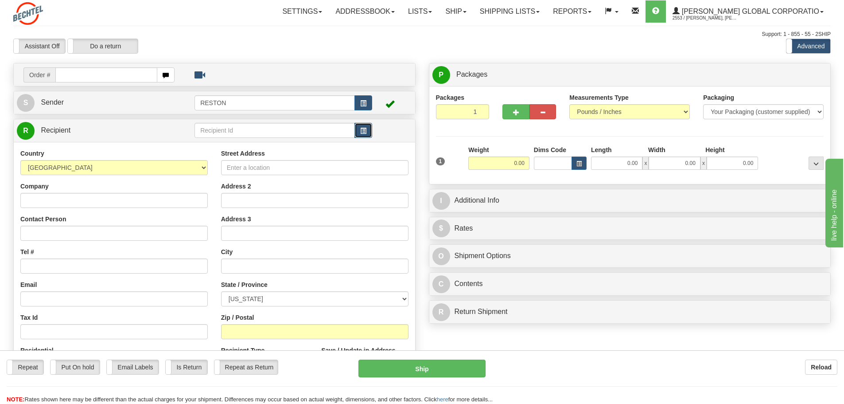
click at [361, 129] on span "button" at bounding box center [363, 131] width 6 height 6
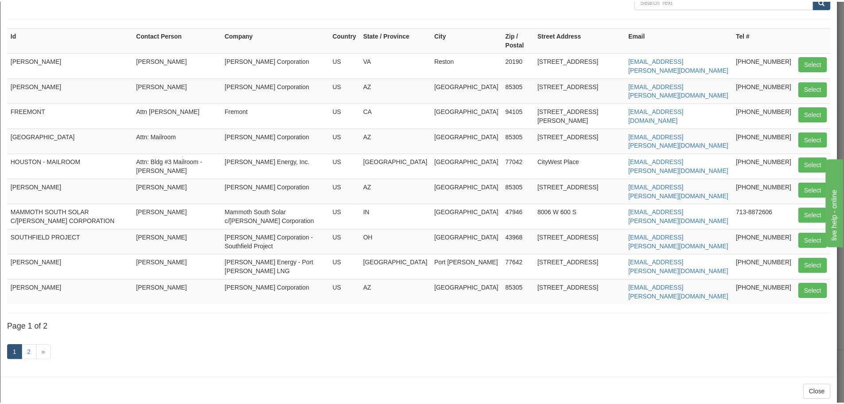
scroll to position [53, 0]
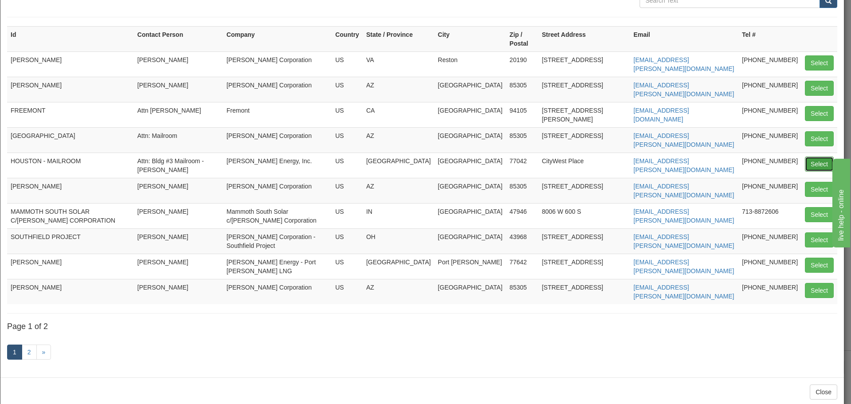
click at [820, 156] on button "Select" at bounding box center [819, 163] width 29 height 15
type input "HOUSTON - MAILROOM"
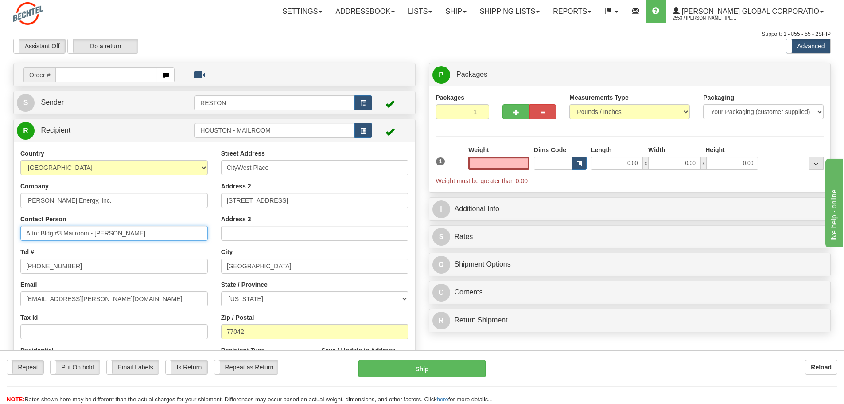
type input "0.00"
click at [119, 234] on input "Attn: Bldg #3 Mailroom - [PERSON_NAME]" at bounding box center [114, 233] width 188 height 15
type input "Attn: Bldg #3 Mailroom - R. Skovan"
click at [390, 133] on span at bounding box center [390, 131] width 9 height 9
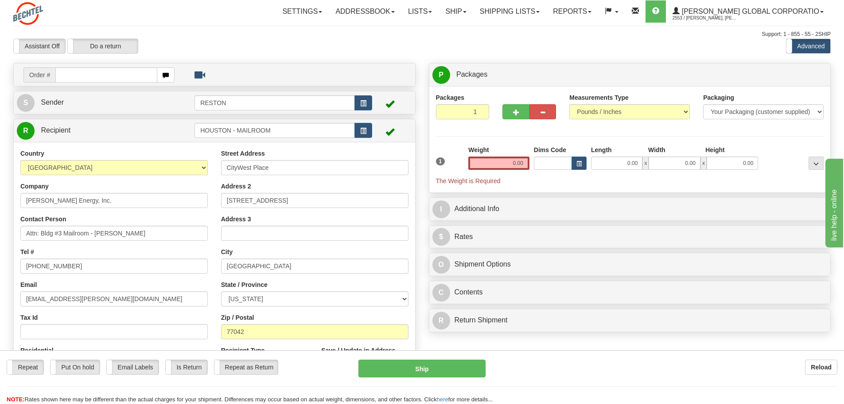
click at [390, 133] on span at bounding box center [390, 131] width 9 height 9
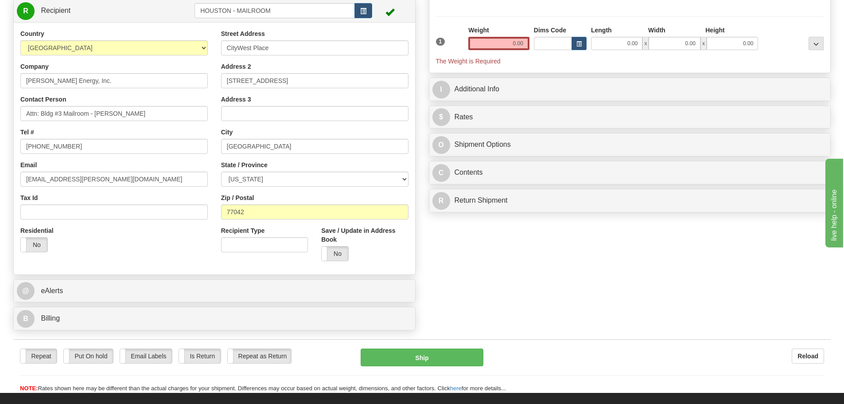
scroll to position [133, 0]
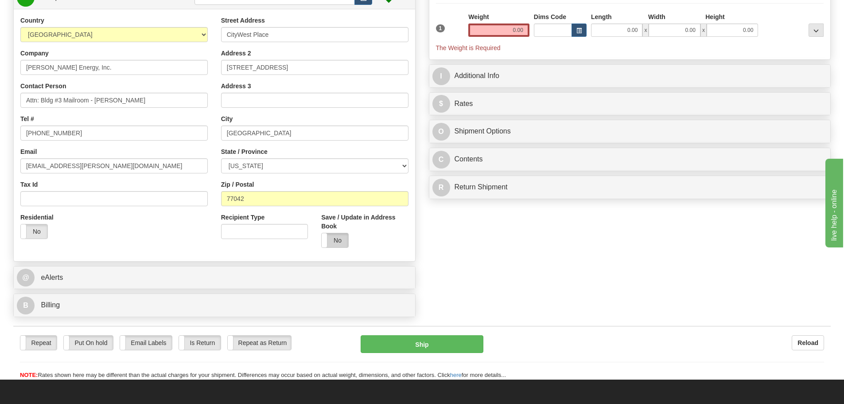
click at [339, 238] on label "No" at bounding box center [335, 240] width 27 height 14
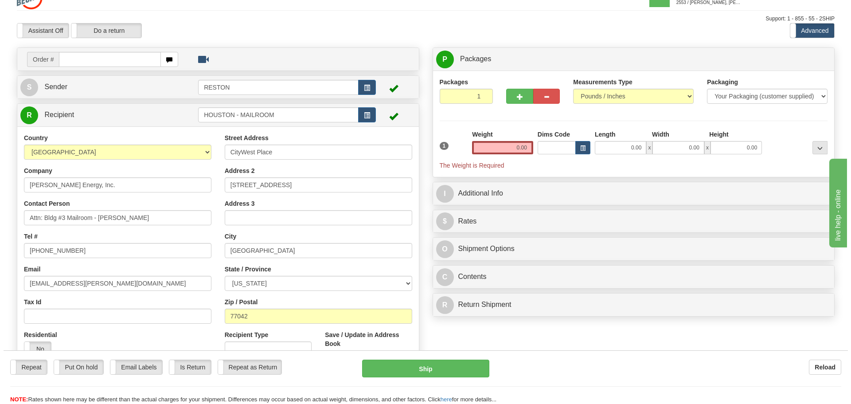
scroll to position [0, 0]
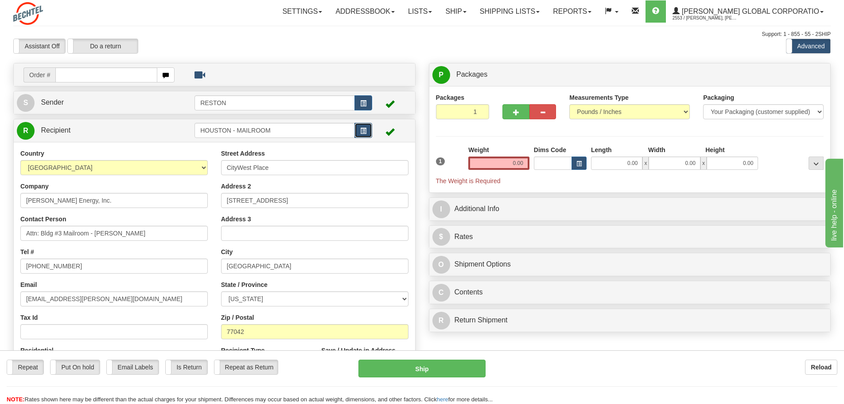
click at [361, 131] on span "button" at bounding box center [363, 131] width 6 height 6
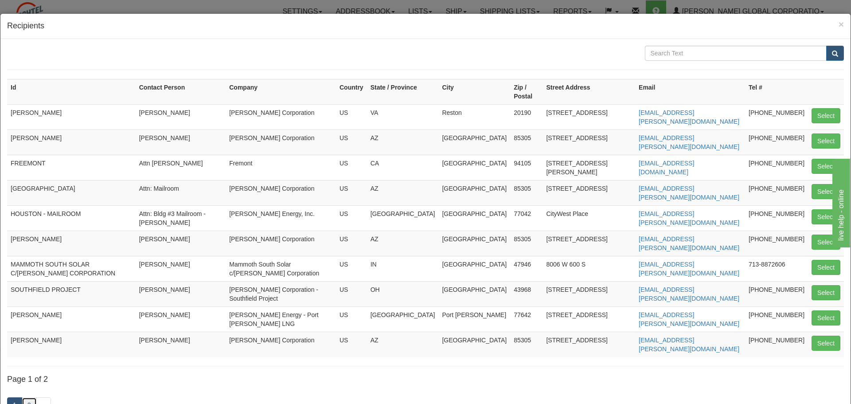
click at [31, 397] on link "2" at bounding box center [29, 404] width 15 height 15
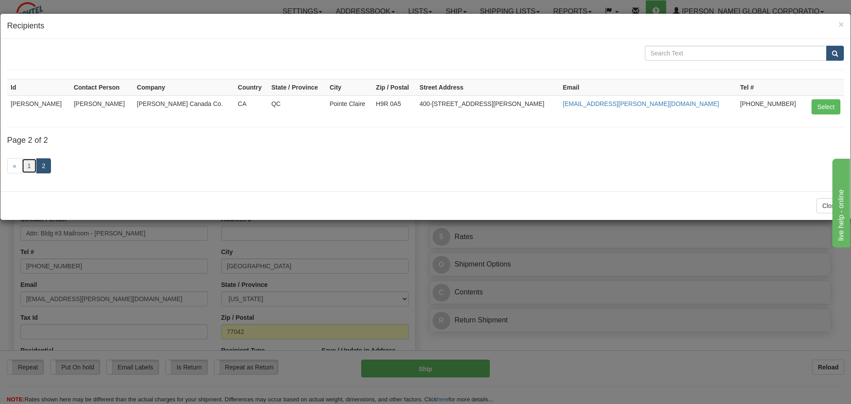
click at [30, 168] on link "1" at bounding box center [29, 165] width 15 height 15
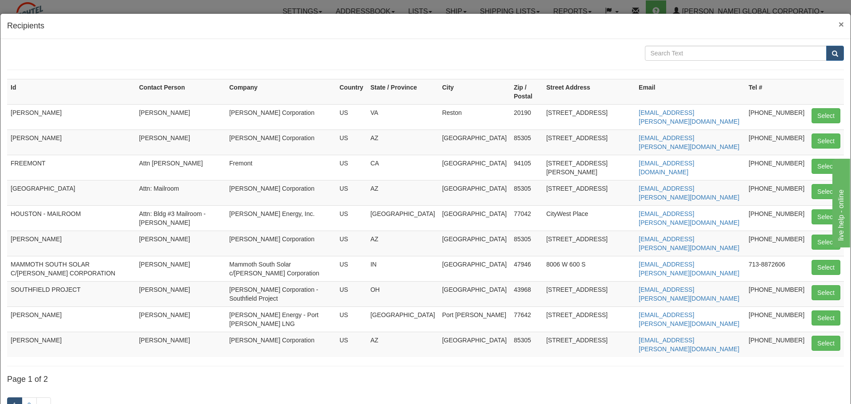
click at [839, 27] on span "×" at bounding box center [841, 24] width 5 height 10
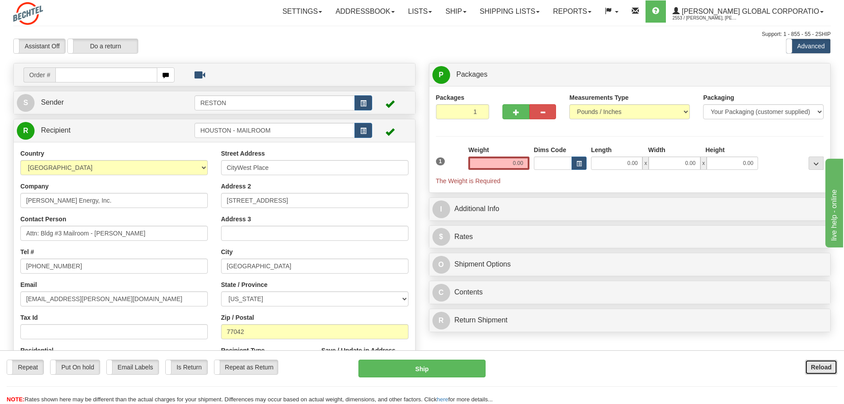
click at [821, 364] on b "Reload" at bounding box center [821, 366] width 21 height 7
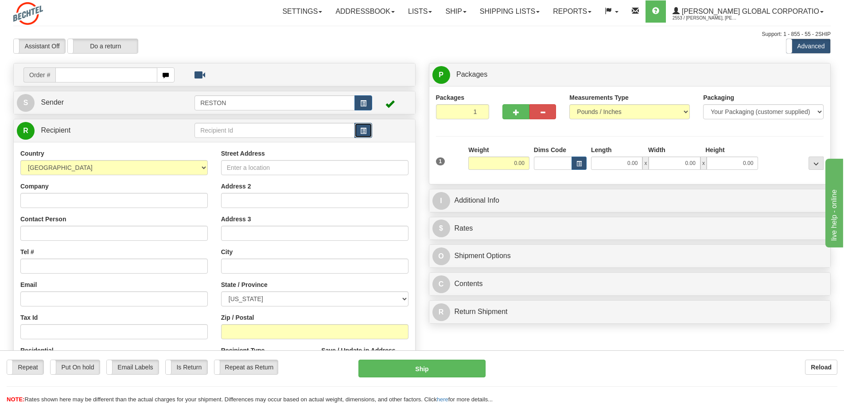
click at [364, 129] on span "button" at bounding box center [363, 131] width 6 height 6
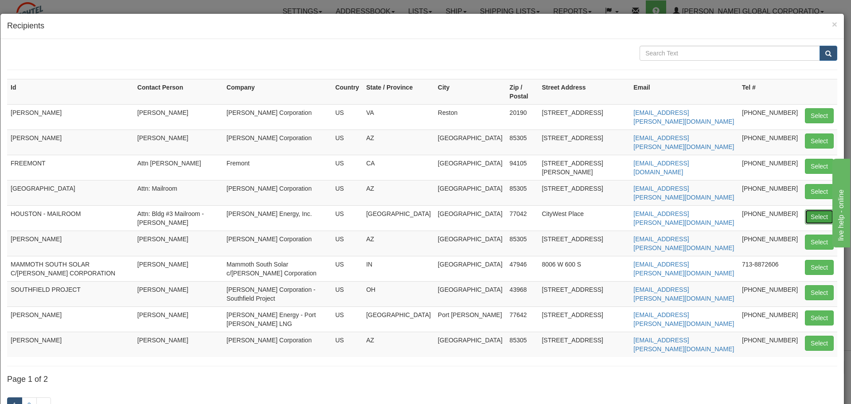
click at [820, 210] on button "Select" at bounding box center [819, 216] width 29 height 15
type input "HOUSTON - MAILROOM"
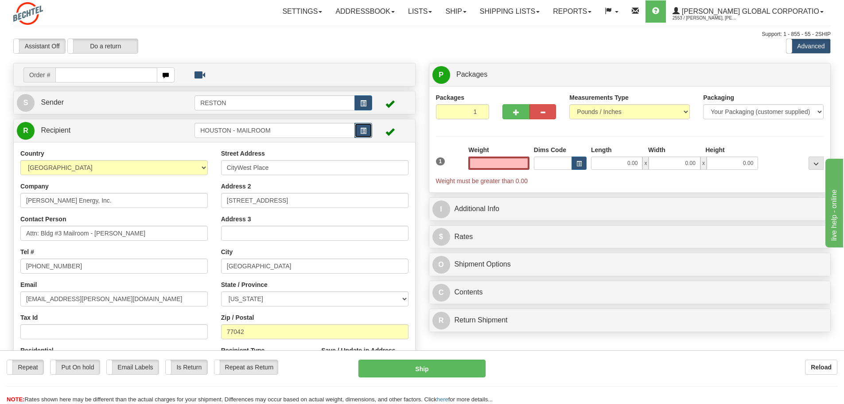
type input "0.00"
click at [360, 134] on button "button" at bounding box center [364, 130] width 18 height 15
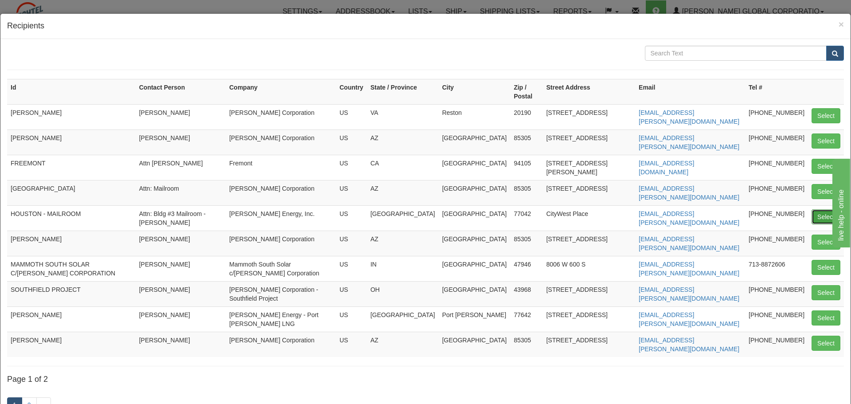
click at [812, 209] on button "Select" at bounding box center [826, 216] width 29 height 15
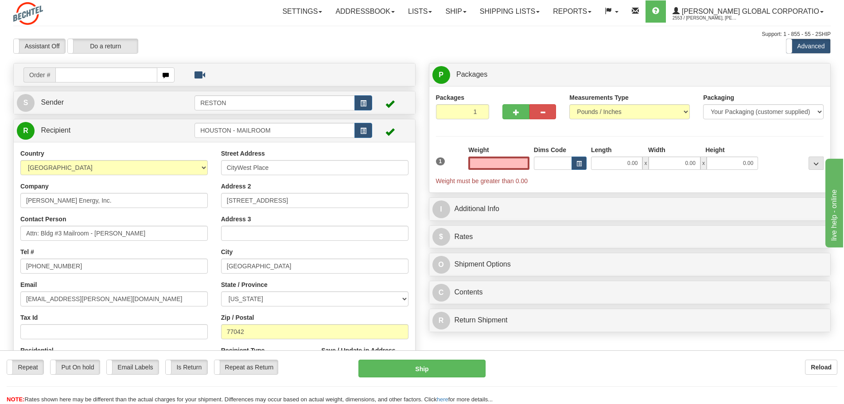
type input "0.00"
click at [184, 21] on div "Toggle navigation Settings Shipping Preferences Fields Preferences New" at bounding box center [422, 250] width 844 height 500
